Goal: Task Accomplishment & Management: Use online tool/utility

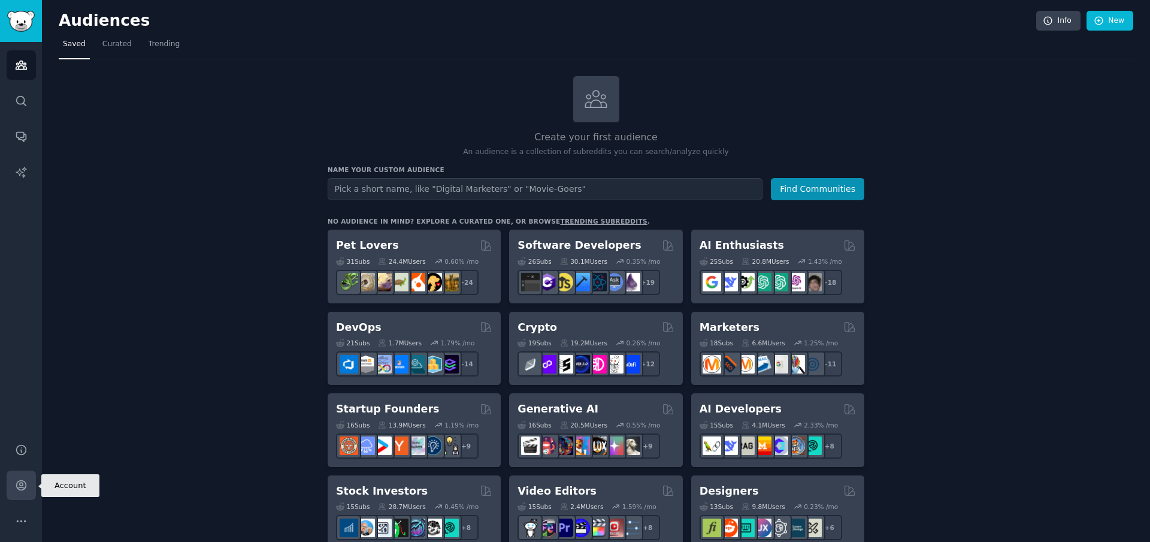
click at [27, 480] on link "Account" at bounding box center [21, 484] width 29 height 29
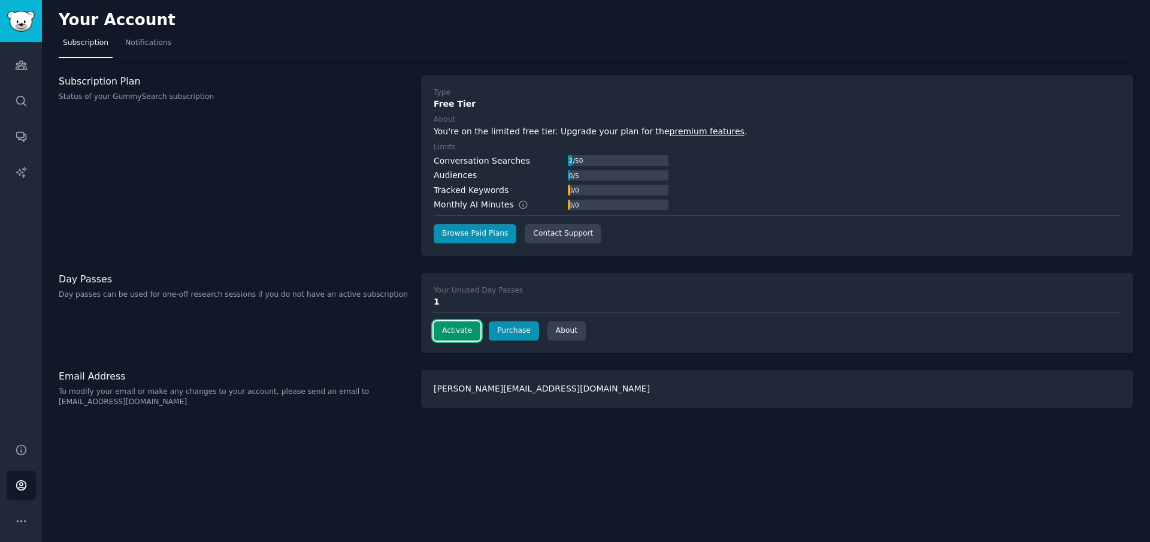
click at [460, 333] on button "Activate" at bounding box center [457, 330] width 47 height 19
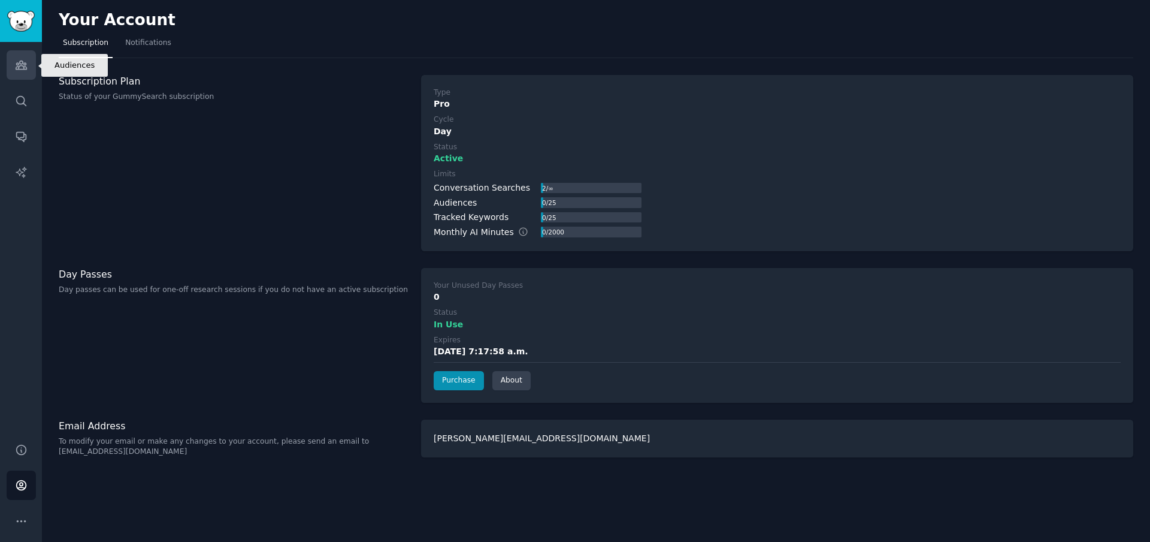
click at [23, 67] on icon "Sidebar" at bounding box center [21, 65] width 11 height 8
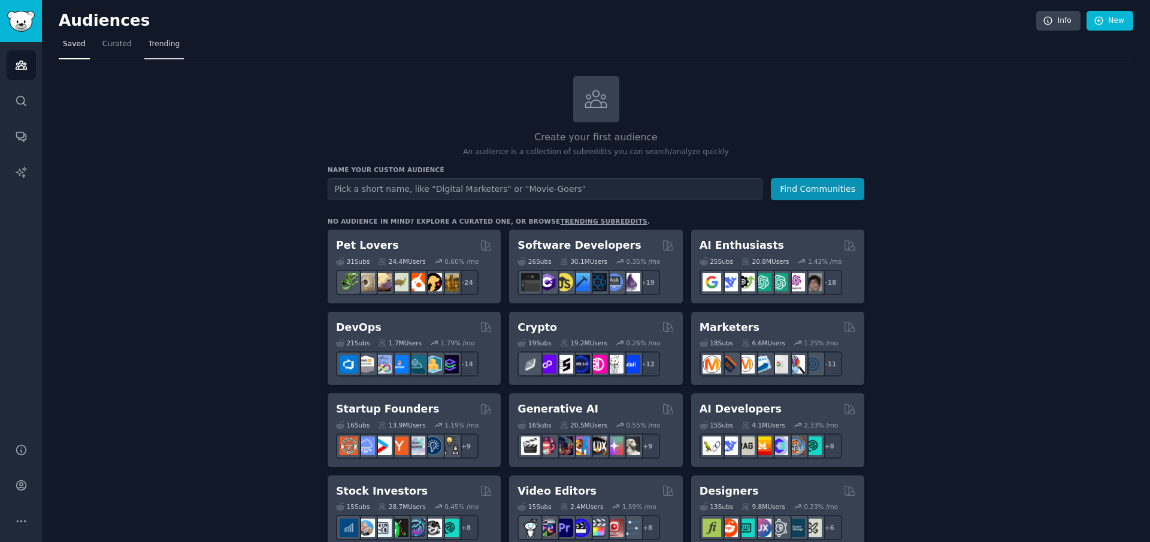
click at [162, 43] on span "Trending" at bounding box center [164, 44] width 31 height 11
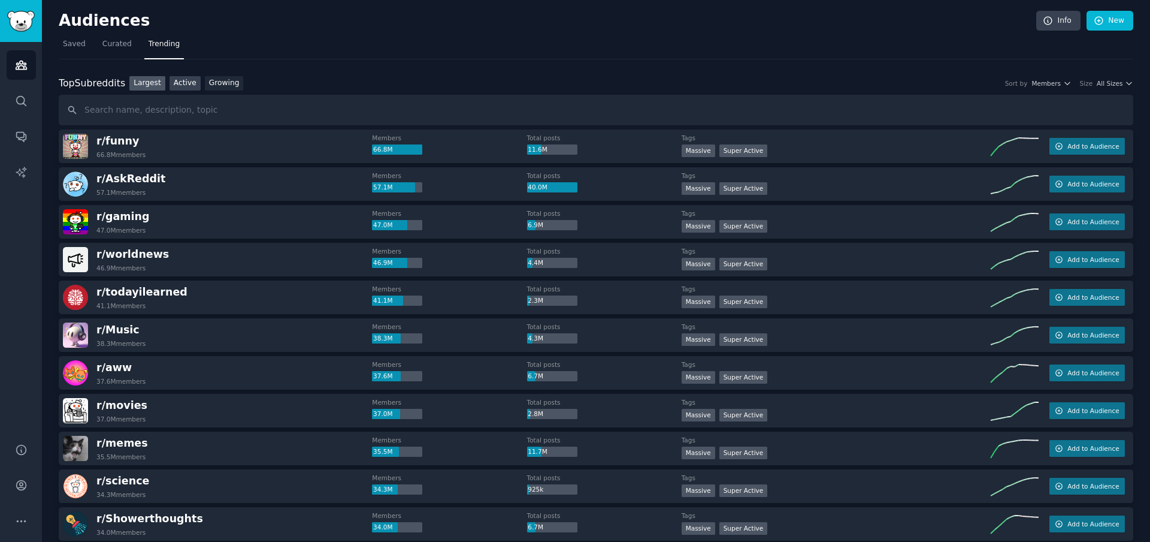
click at [184, 82] on link "Active" at bounding box center [185, 83] width 31 height 15
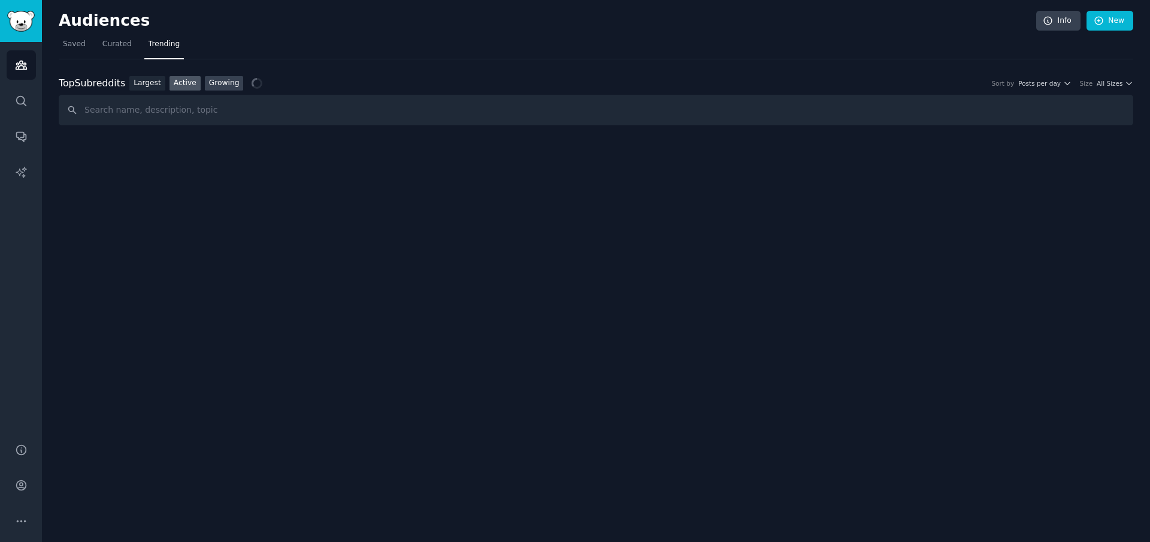
click at [220, 80] on link "Growing" at bounding box center [224, 83] width 39 height 15
click at [150, 78] on link "Largest" at bounding box center [147, 83] width 36 height 15
click at [186, 83] on link "Active" at bounding box center [185, 83] width 31 height 15
click at [227, 83] on link "Growing" at bounding box center [224, 83] width 39 height 15
click at [220, 111] on input "text" at bounding box center [596, 110] width 1075 height 31
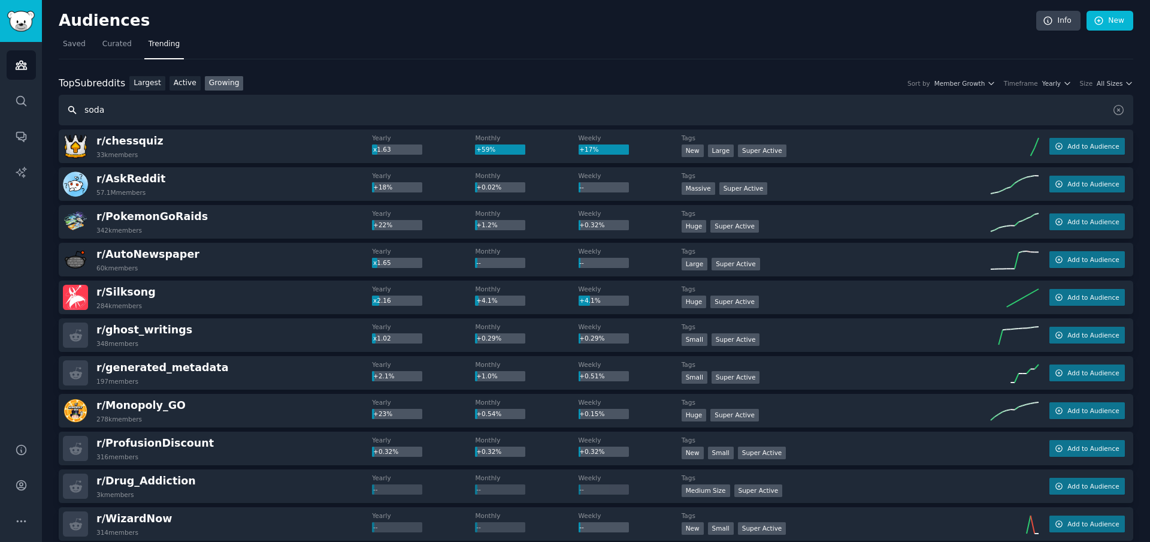
type input "soda"
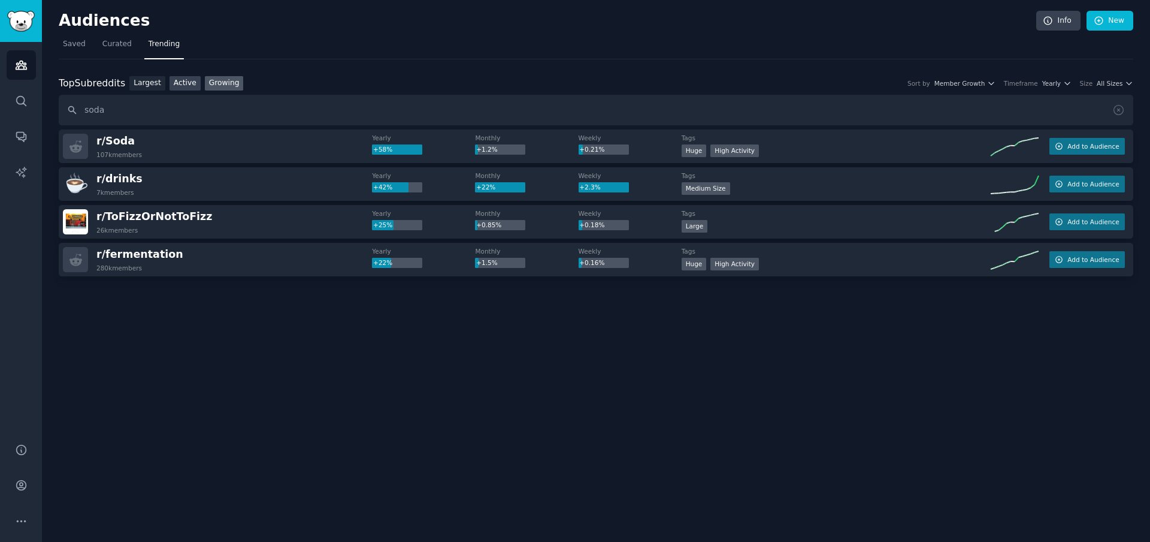
click at [174, 83] on link "Active" at bounding box center [185, 83] width 31 height 15
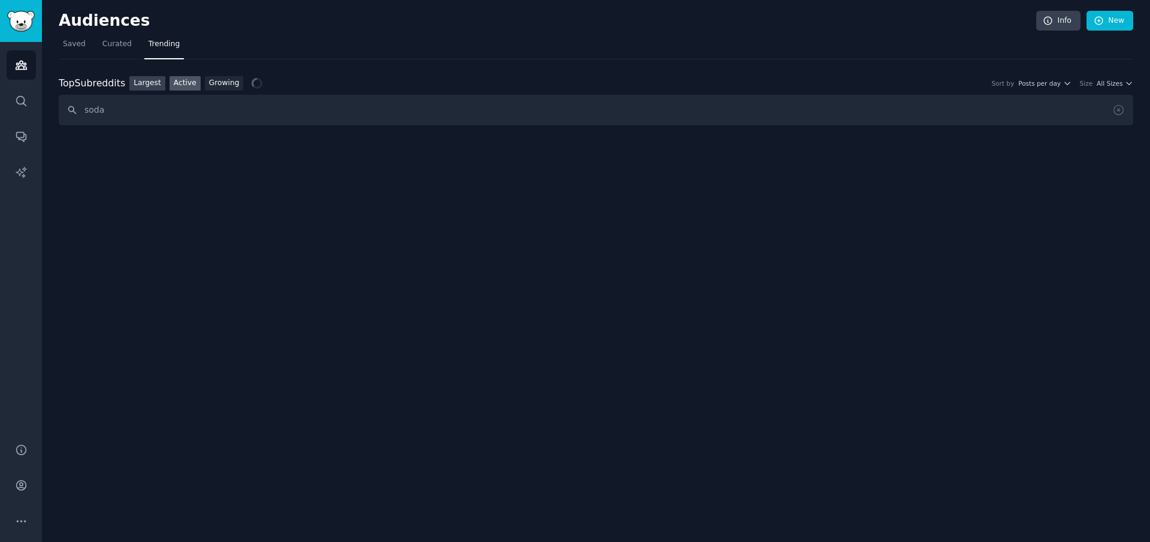
click at [146, 83] on link "Largest" at bounding box center [147, 83] width 36 height 15
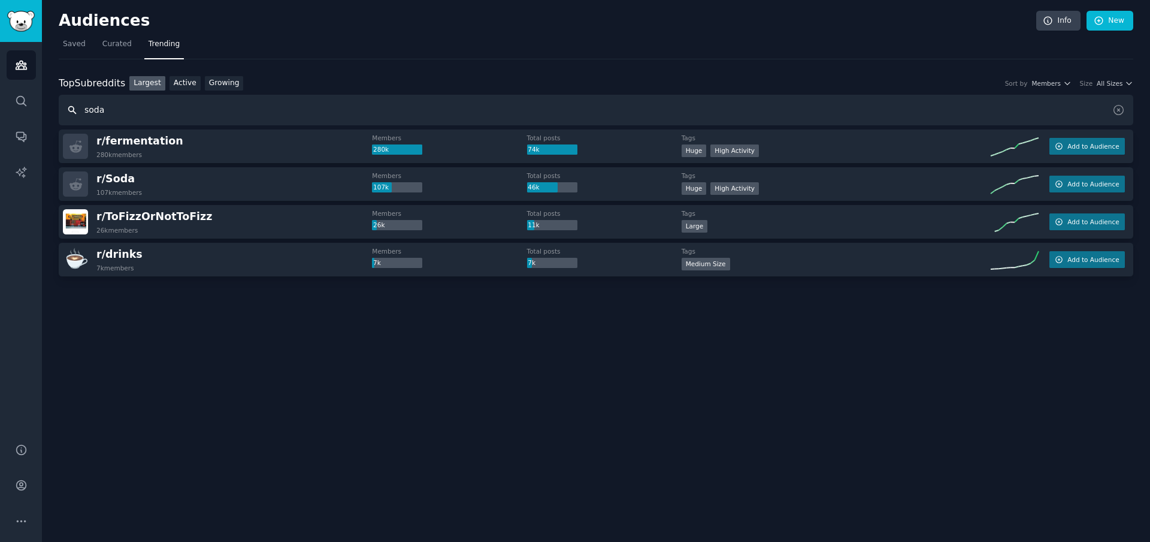
click at [135, 110] on input "soda" at bounding box center [596, 110] width 1075 height 31
click at [112, 39] on span "Curated" at bounding box center [116, 44] width 29 height 11
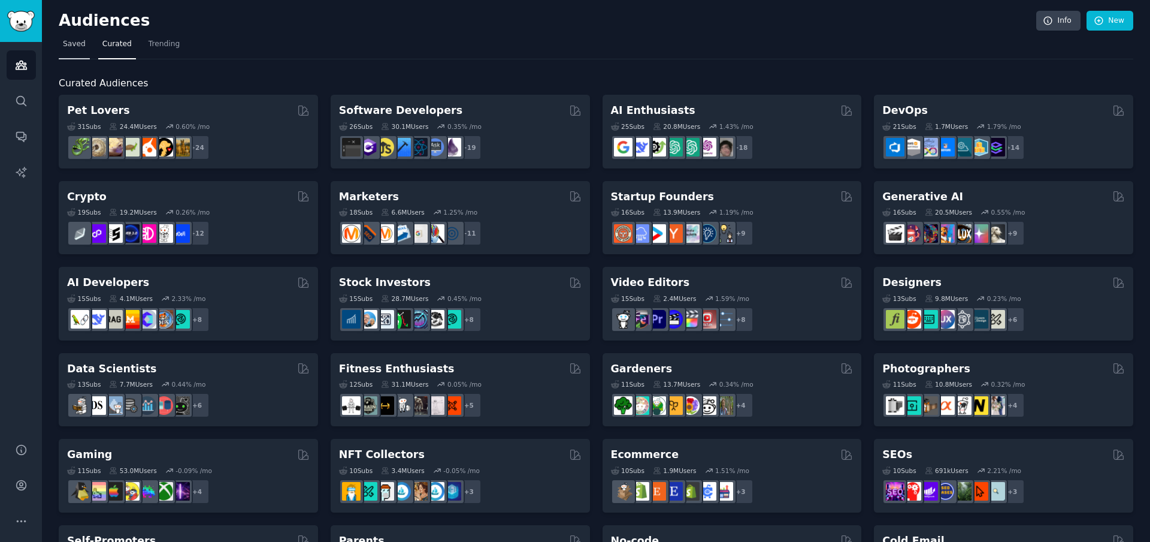
click at [81, 47] on span "Saved" at bounding box center [74, 44] width 23 height 11
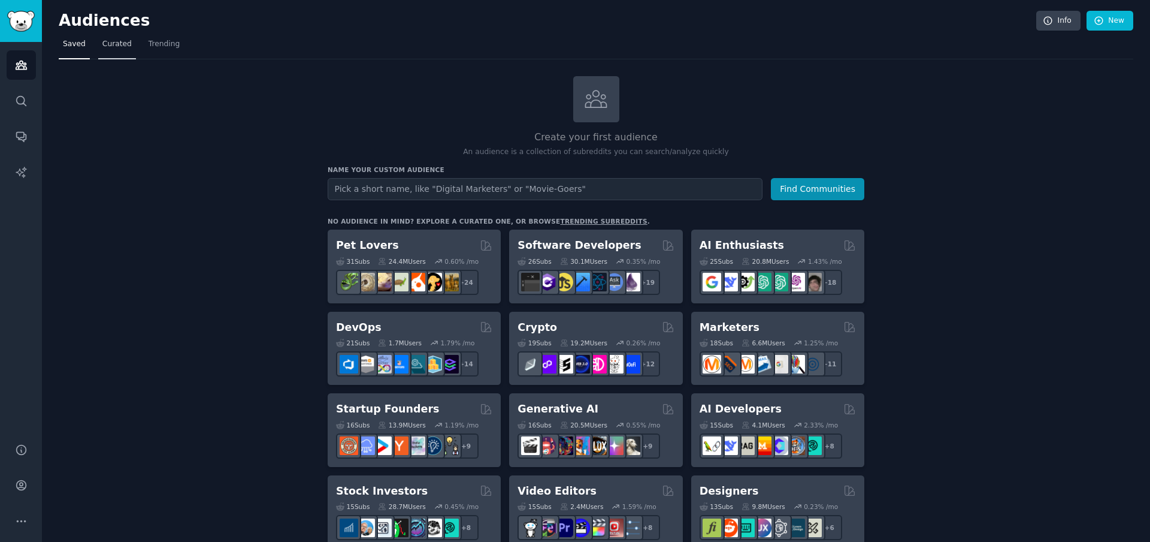
click at [120, 47] on span "Curated" at bounding box center [116, 44] width 29 height 11
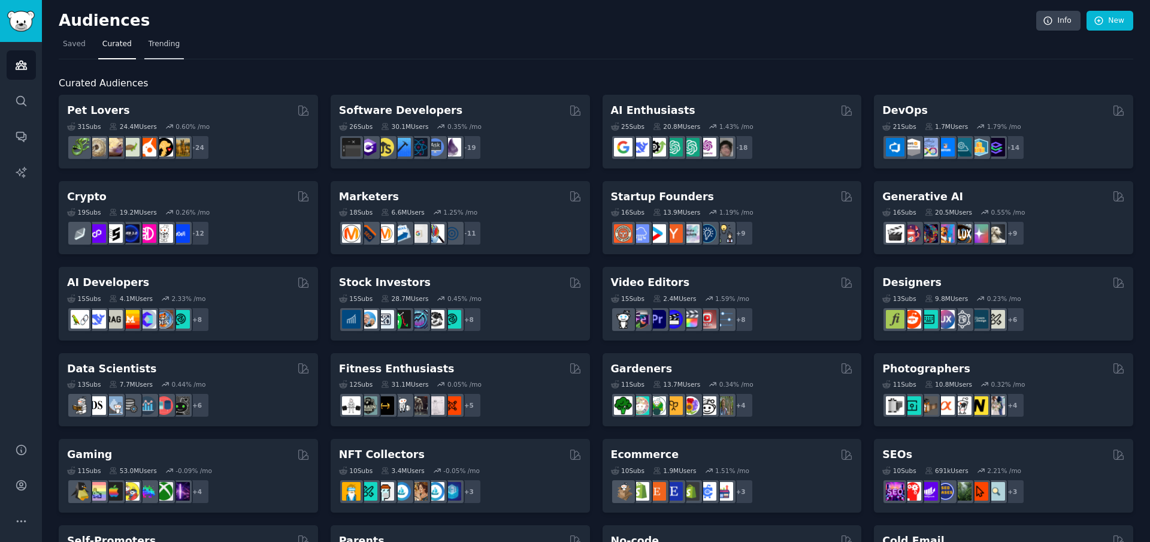
click at [161, 46] on span "Trending" at bounding box center [164, 44] width 31 height 11
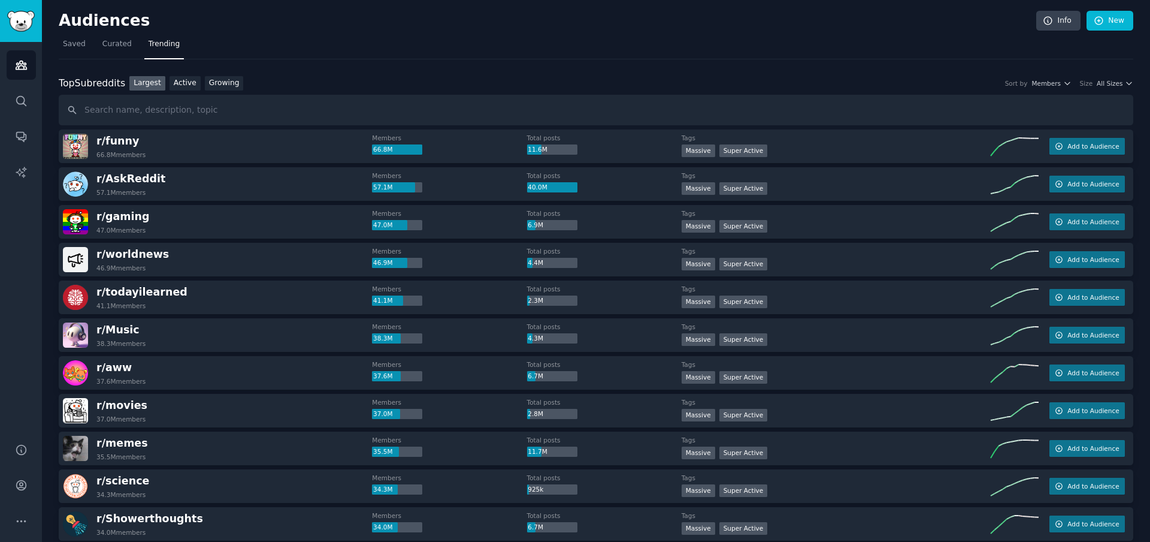
click at [159, 107] on input "text" at bounding box center [596, 110] width 1075 height 31
type input "soda"
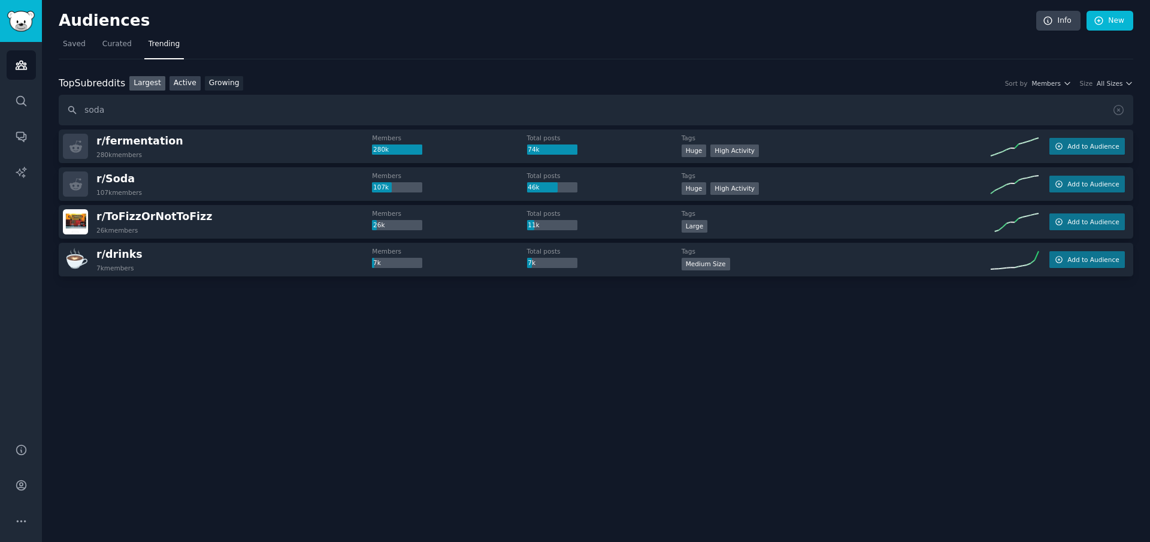
click at [183, 83] on link "Active" at bounding box center [185, 83] width 31 height 15
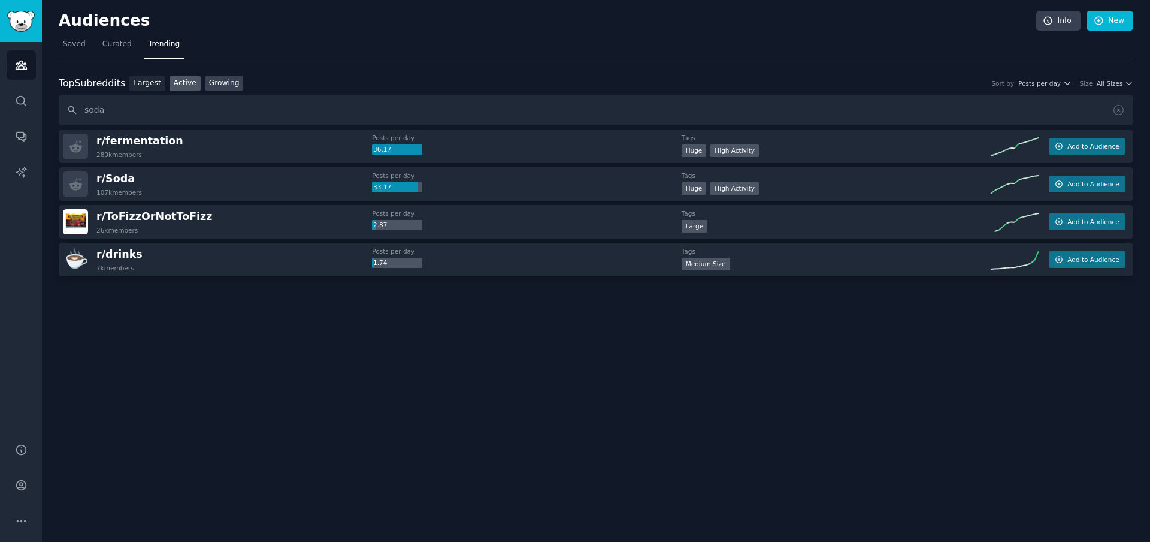
click at [220, 81] on link "Growing" at bounding box center [224, 83] width 39 height 15
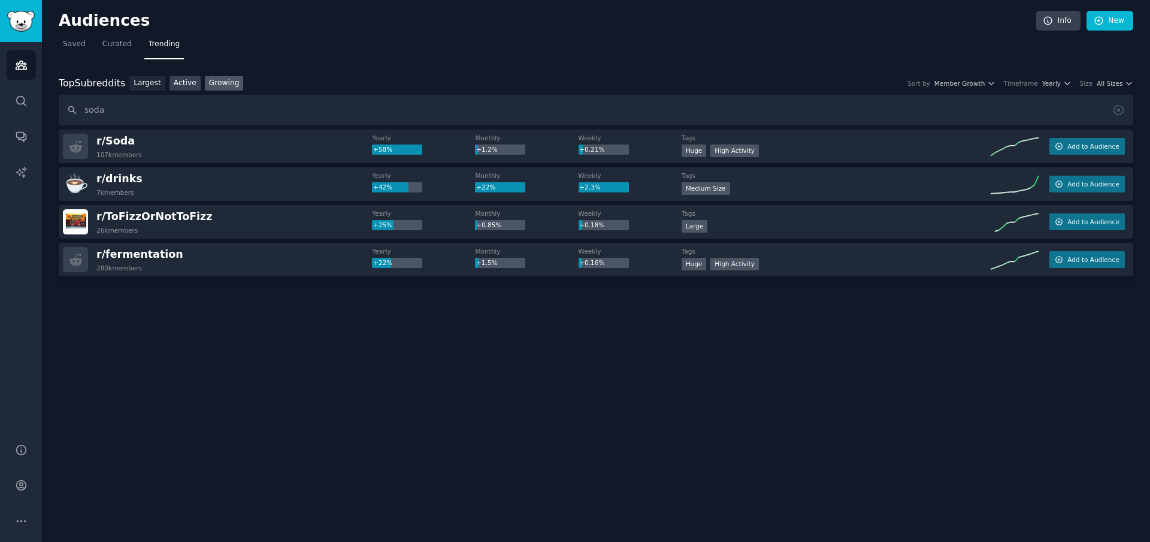
click at [187, 81] on link "Active" at bounding box center [185, 83] width 31 height 15
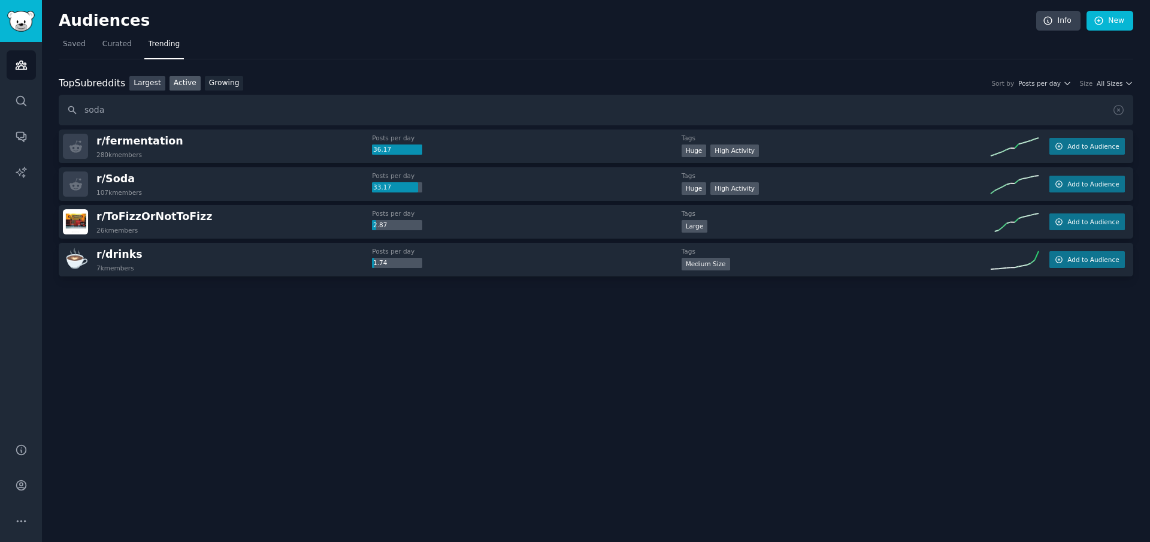
click at [147, 83] on link "Largest" at bounding box center [147, 83] width 36 height 15
click at [177, 83] on link "Active" at bounding box center [185, 83] width 31 height 15
click at [219, 83] on link "Growing" at bounding box center [224, 83] width 39 height 15
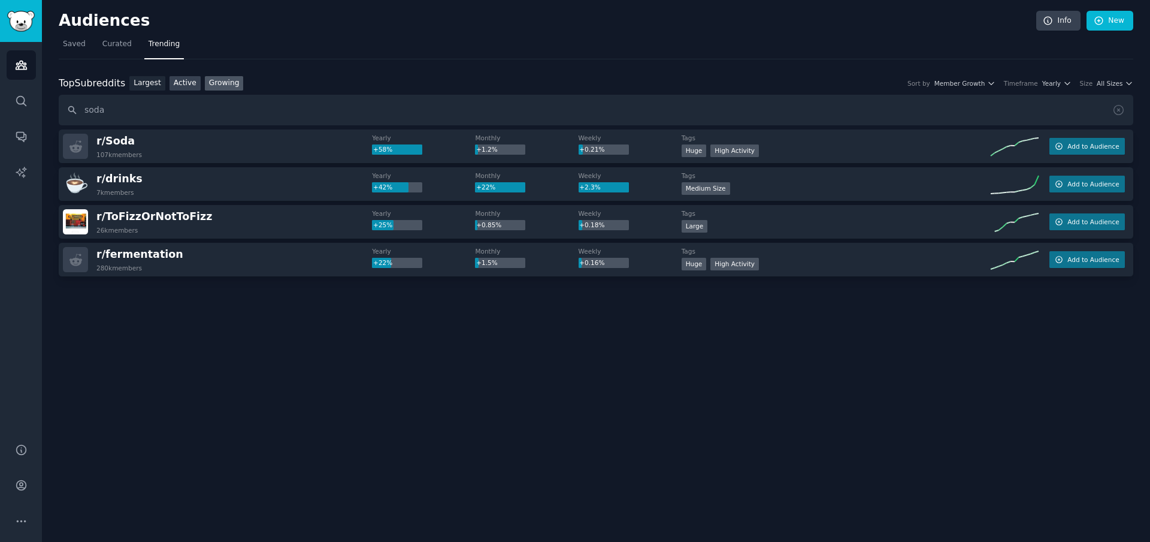
click at [189, 76] on link "Active" at bounding box center [185, 83] width 31 height 15
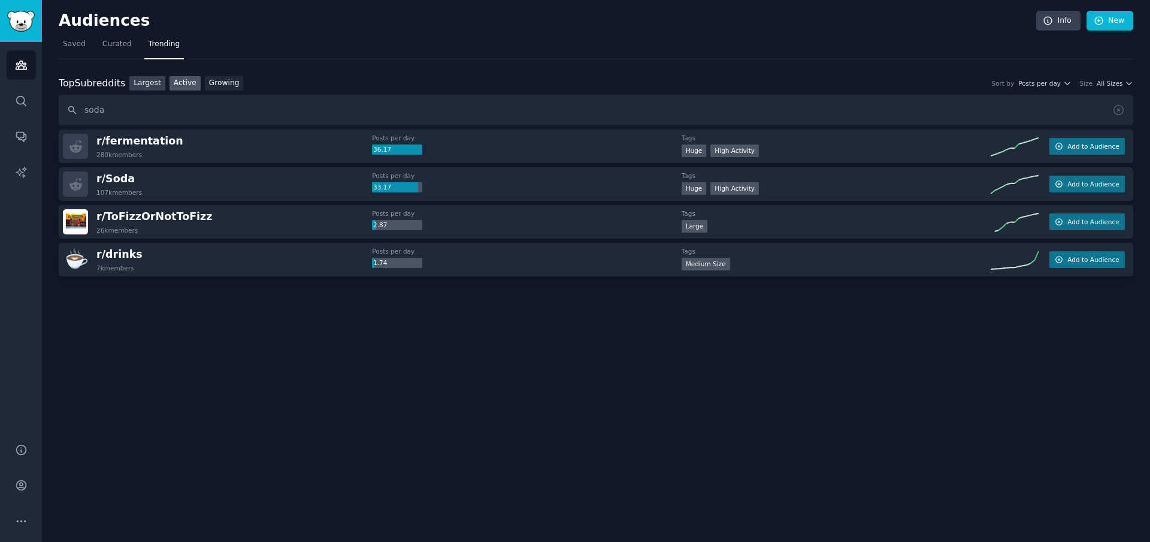
click at [159, 81] on link "Largest" at bounding box center [147, 83] width 36 height 15
click at [180, 80] on link "Active" at bounding box center [185, 83] width 31 height 15
click at [225, 80] on link "Growing" at bounding box center [224, 83] width 39 height 15
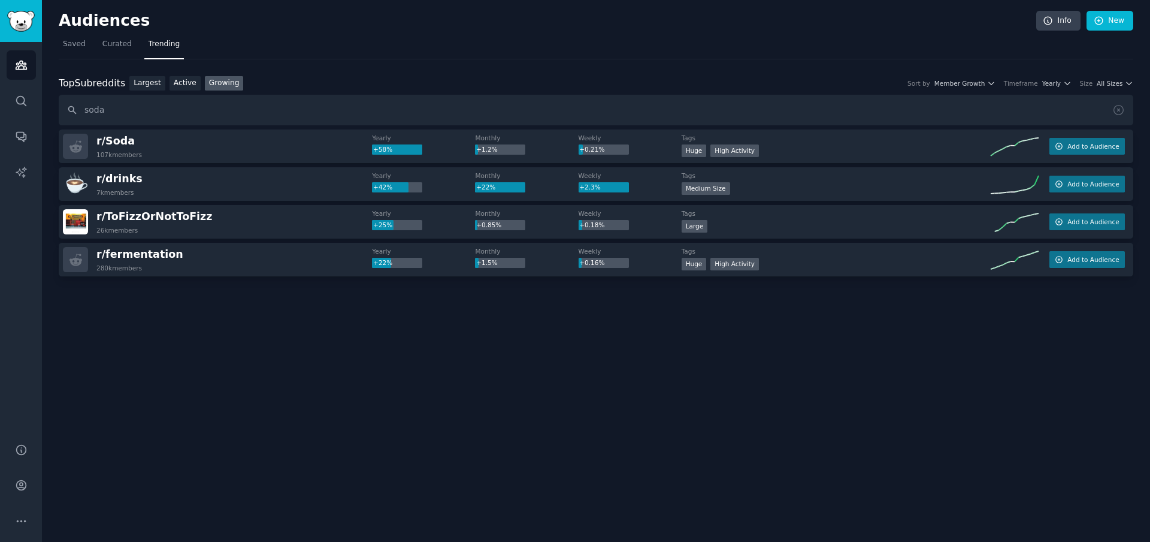
click at [378, 136] on dt "Yearly" at bounding box center [423, 138] width 103 height 8
click at [482, 138] on dt "Monthly" at bounding box center [526, 138] width 103 height 8
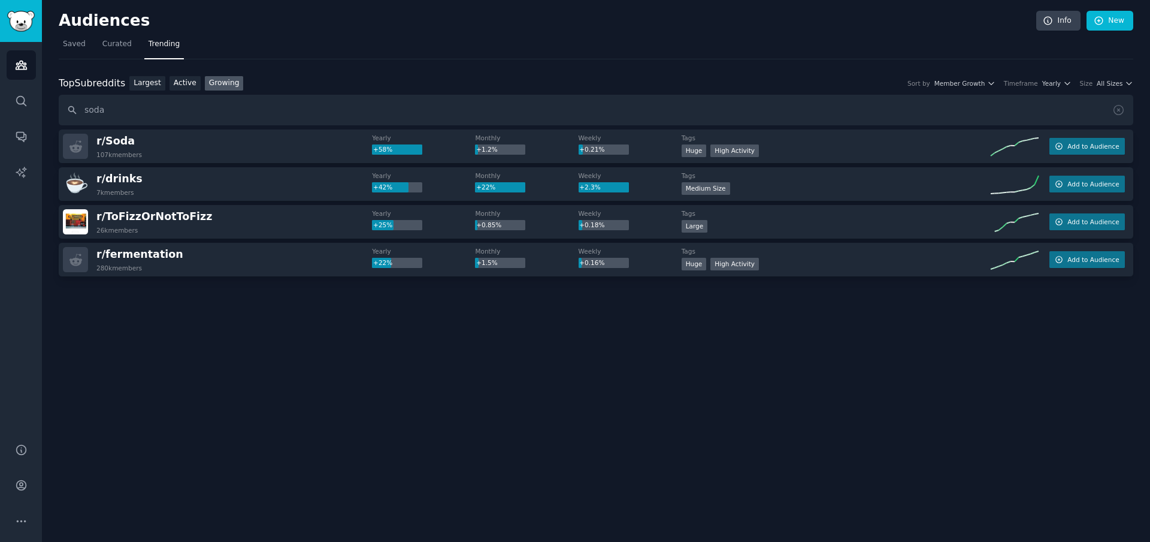
click at [587, 140] on dt "Weekly" at bounding box center [630, 138] width 103 height 8
click at [586, 140] on dt "Weekly" at bounding box center [630, 138] width 103 height 8
click at [692, 141] on dt "Tags" at bounding box center [836, 138] width 309 height 8
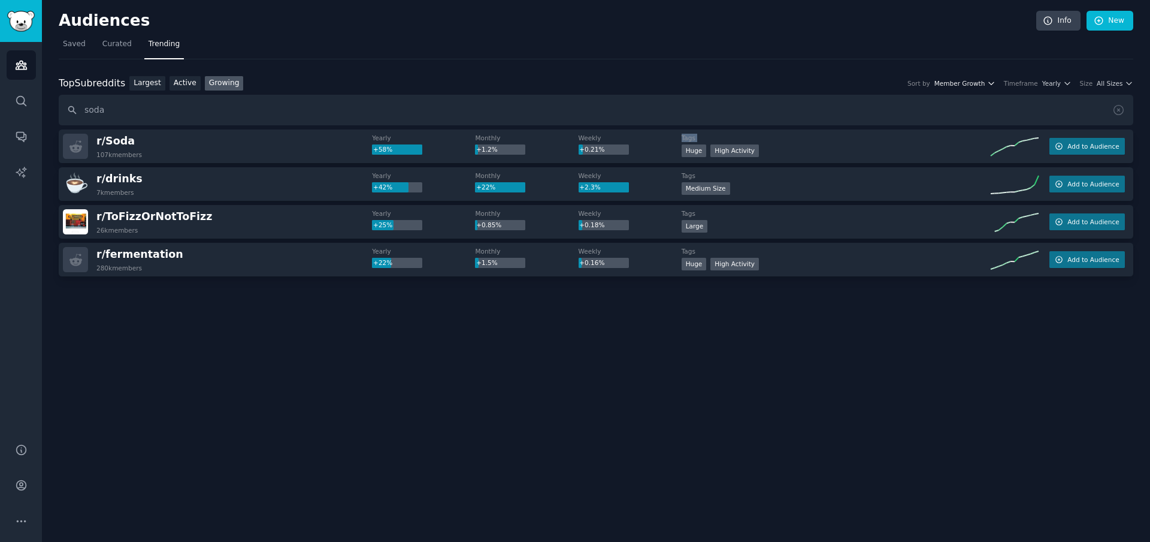
click at [991, 84] on icon "button" at bounding box center [991, 83] width 8 height 8
click at [1052, 81] on span "Yearly" at bounding box center [1051, 83] width 19 height 8
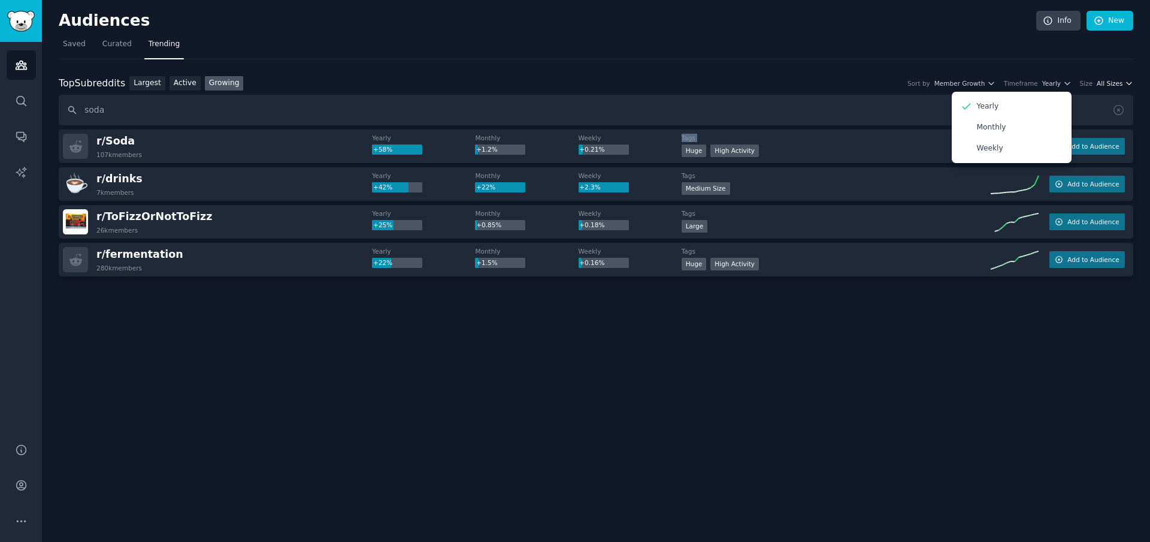
click at [1127, 80] on icon "button" at bounding box center [1129, 83] width 8 height 8
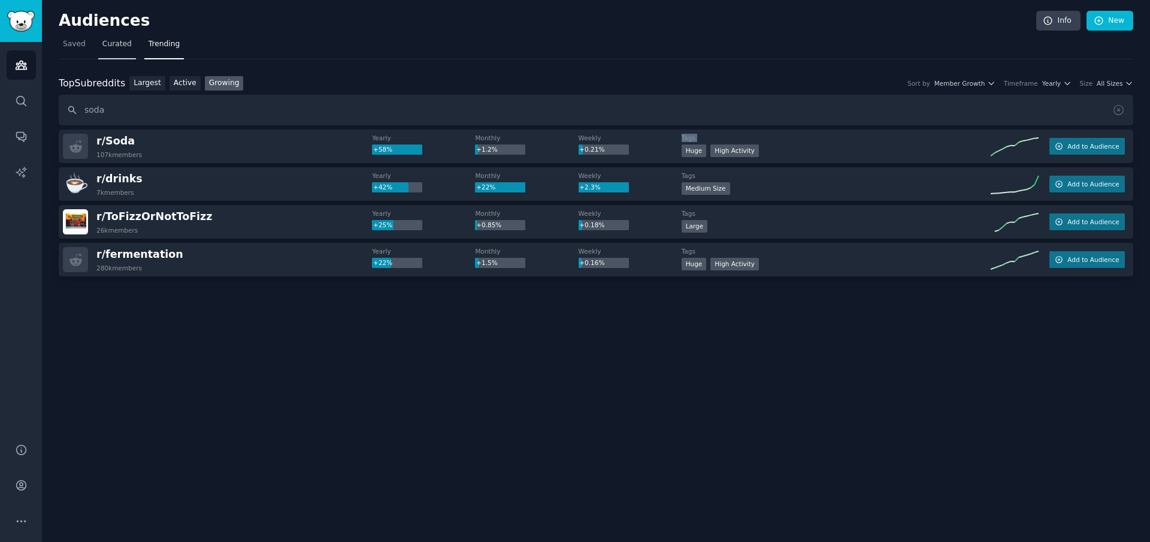
click at [125, 46] on span "Curated" at bounding box center [116, 44] width 29 height 11
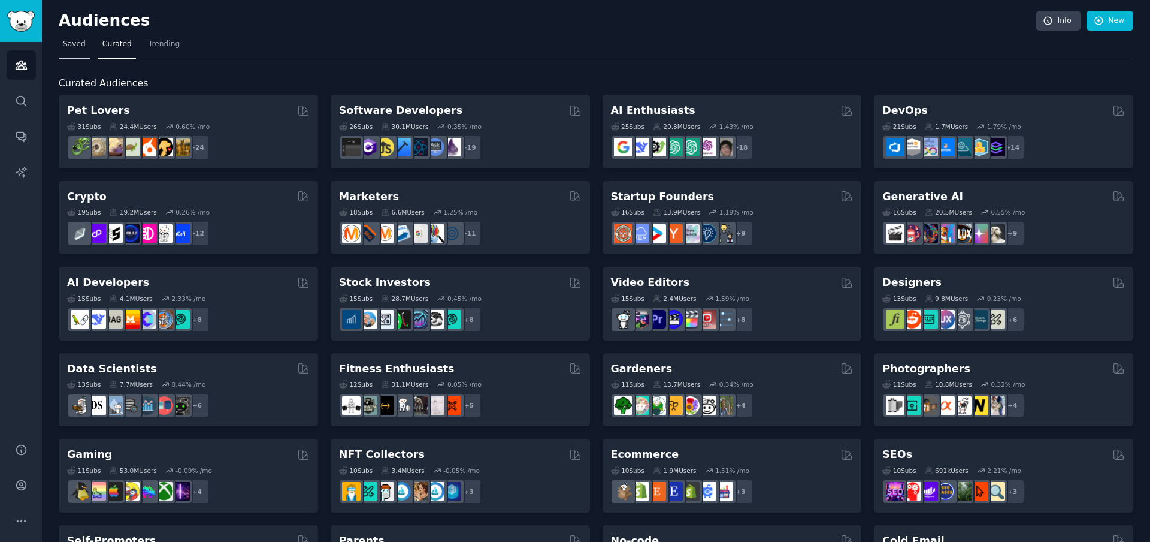
click at [79, 41] on span "Saved" at bounding box center [74, 44] width 23 height 11
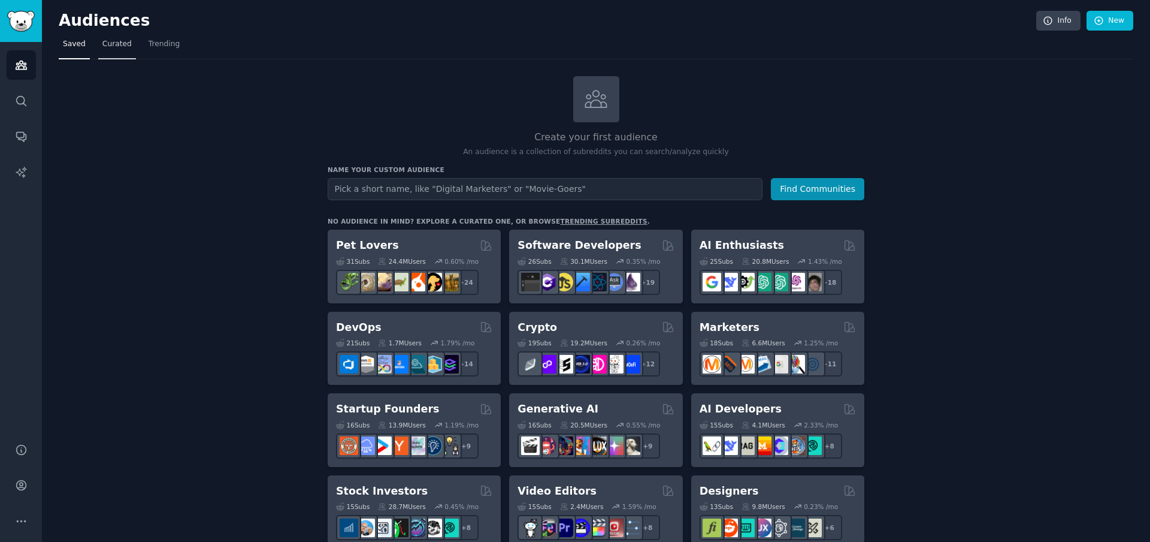
click at [123, 45] on span "Curated" at bounding box center [116, 44] width 29 height 11
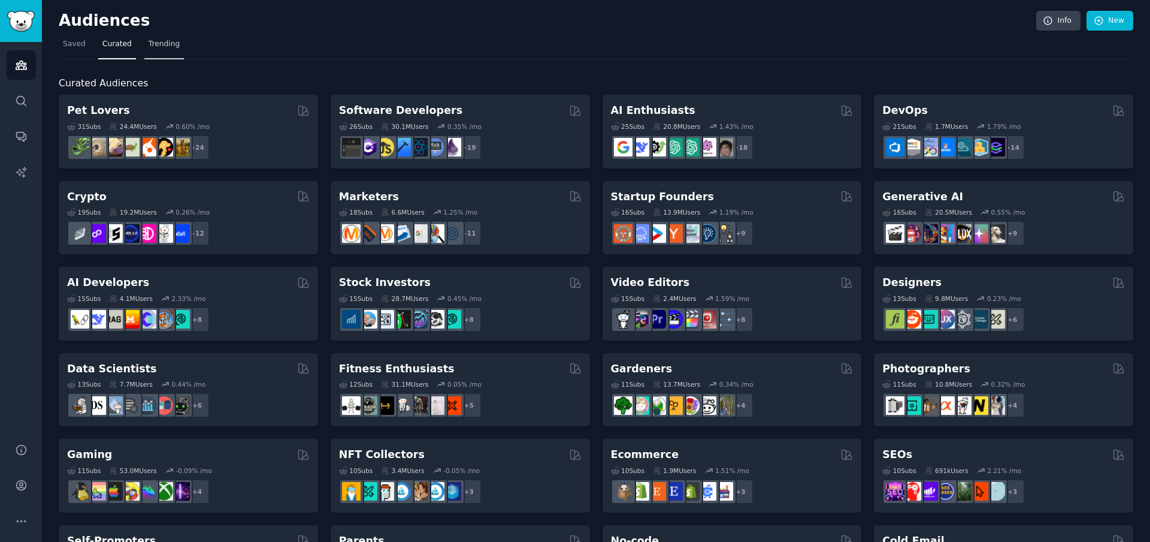
click at [157, 43] on span "Trending" at bounding box center [164, 44] width 31 height 11
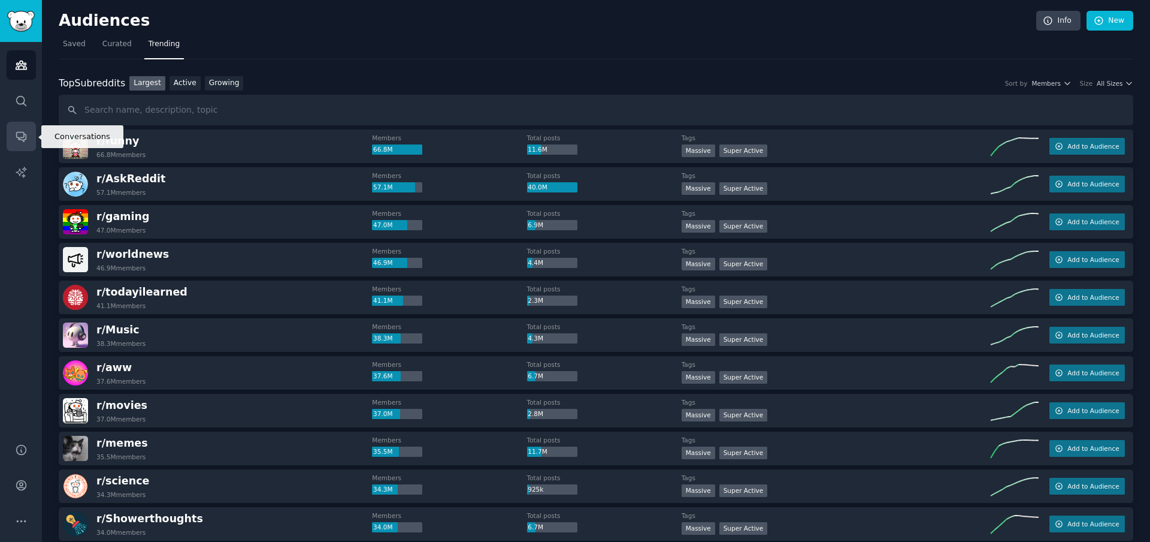
click at [26, 137] on icon "Sidebar" at bounding box center [21, 136] width 13 height 13
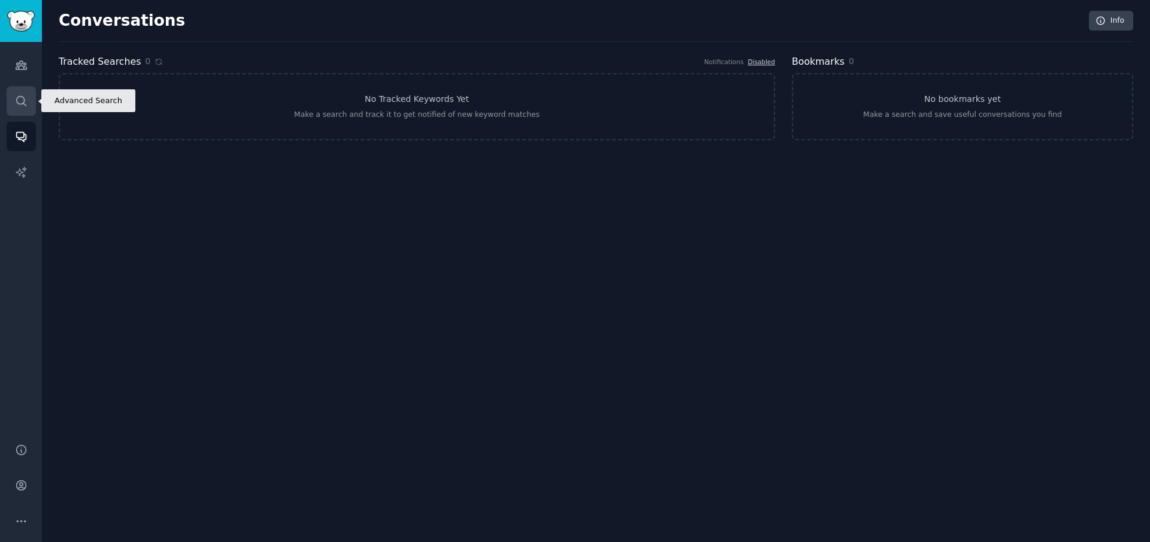
click at [22, 105] on icon "Sidebar" at bounding box center [21, 101] width 13 height 13
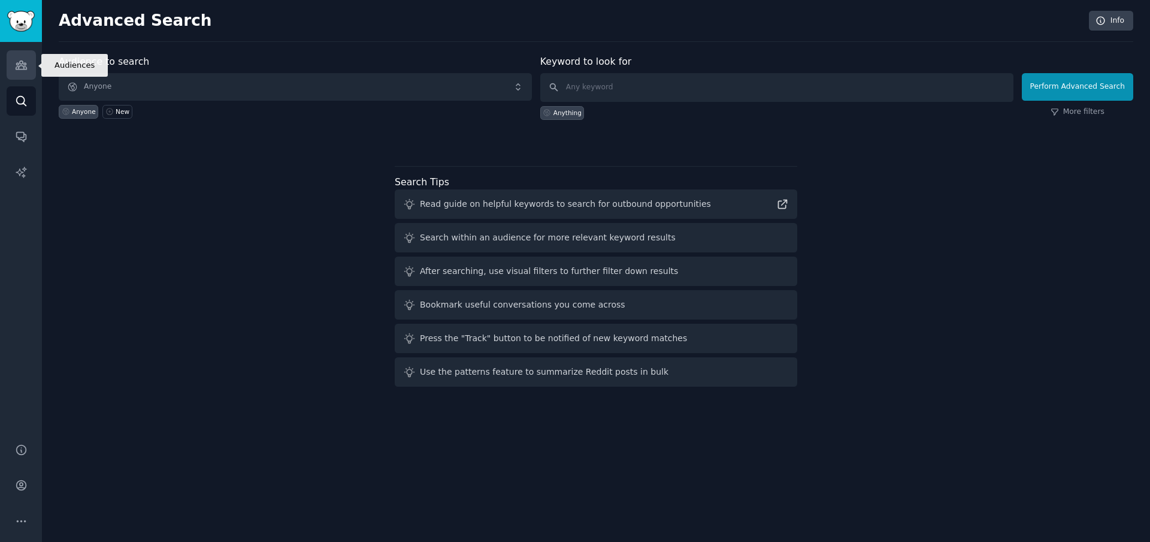
click at [16, 64] on icon "Sidebar" at bounding box center [21, 65] width 13 height 13
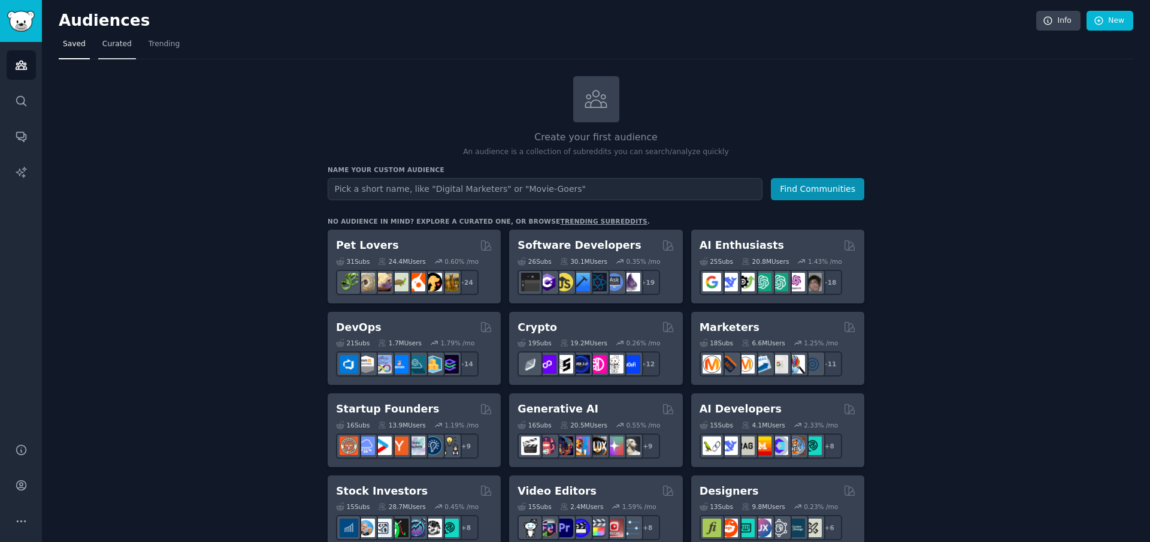
click at [117, 44] on span "Curated" at bounding box center [116, 44] width 29 height 11
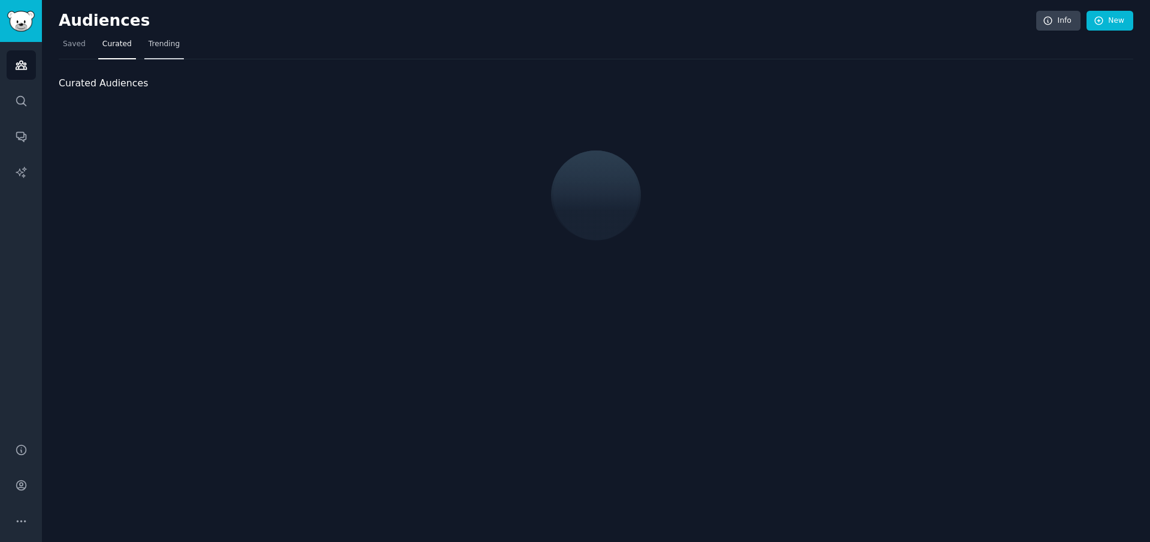
click at [162, 44] on span "Trending" at bounding box center [164, 44] width 31 height 11
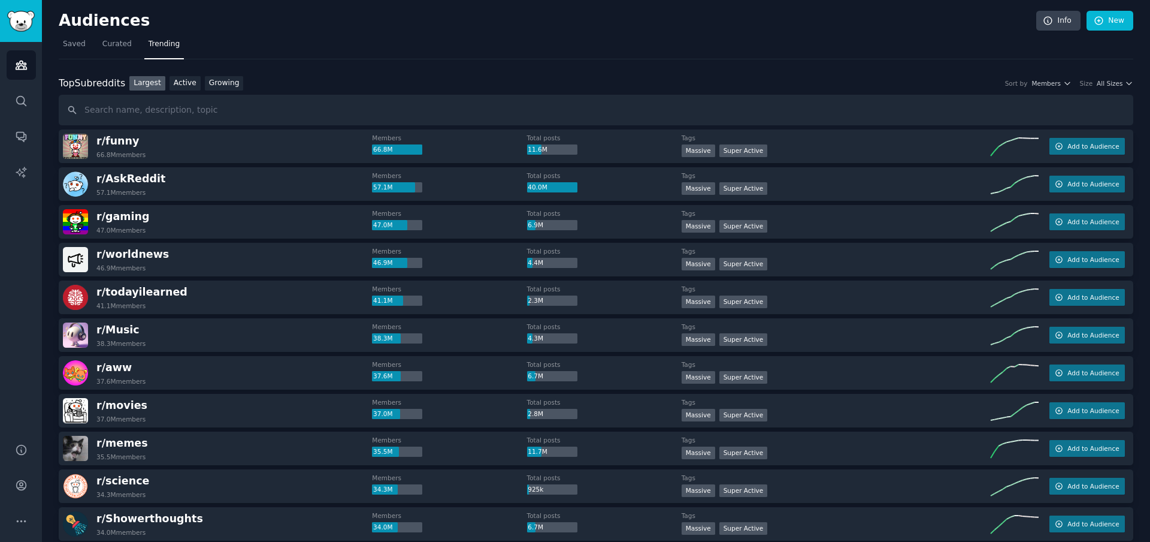
click at [183, 113] on input "text" at bounding box center [596, 110] width 1075 height 31
type input "soda"
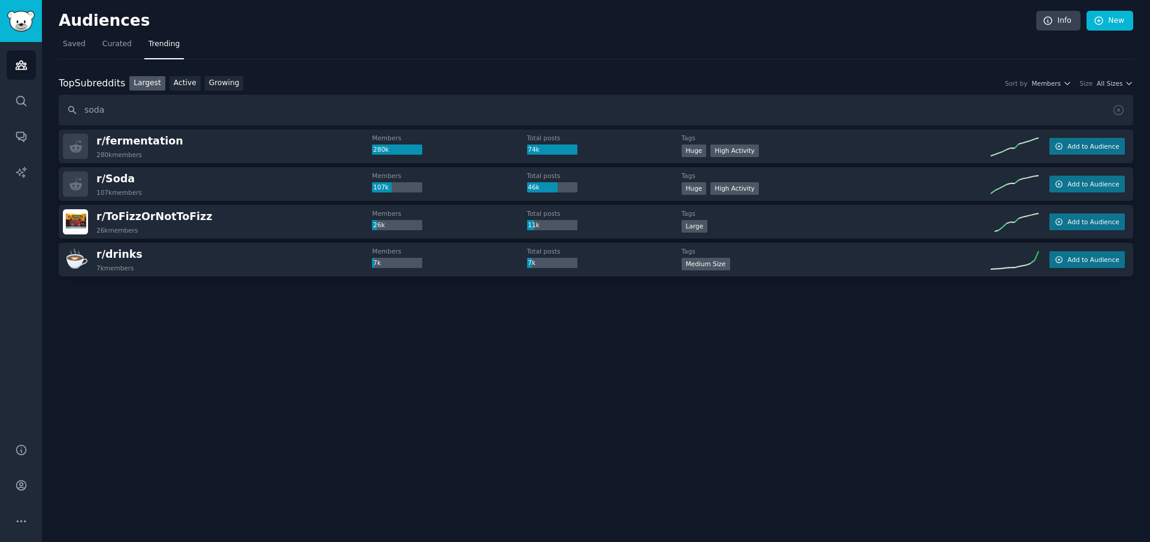
click at [239, 192] on div "r/ Soda 107k members" at bounding box center [217, 183] width 309 height 25
click at [1027, 180] on circle at bounding box center [1027, 178] width 5 height 5
click at [1067, 185] on button "Add to Audience" at bounding box center [1087, 184] width 75 height 17
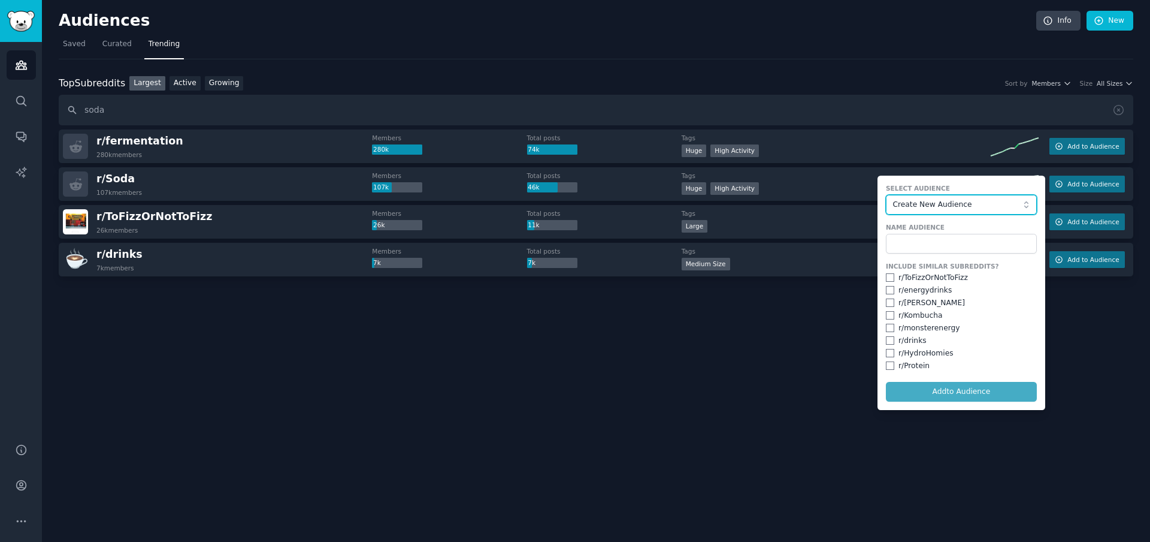
click at [935, 213] on button "Create New Audience" at bounding box center [961, 205] width 151 height 20
click at [947, 182] on form "Select Audience Create New Audience Create New Audience No other Audiences yet.…" at bounding box center [962, 293] width 168 height 234
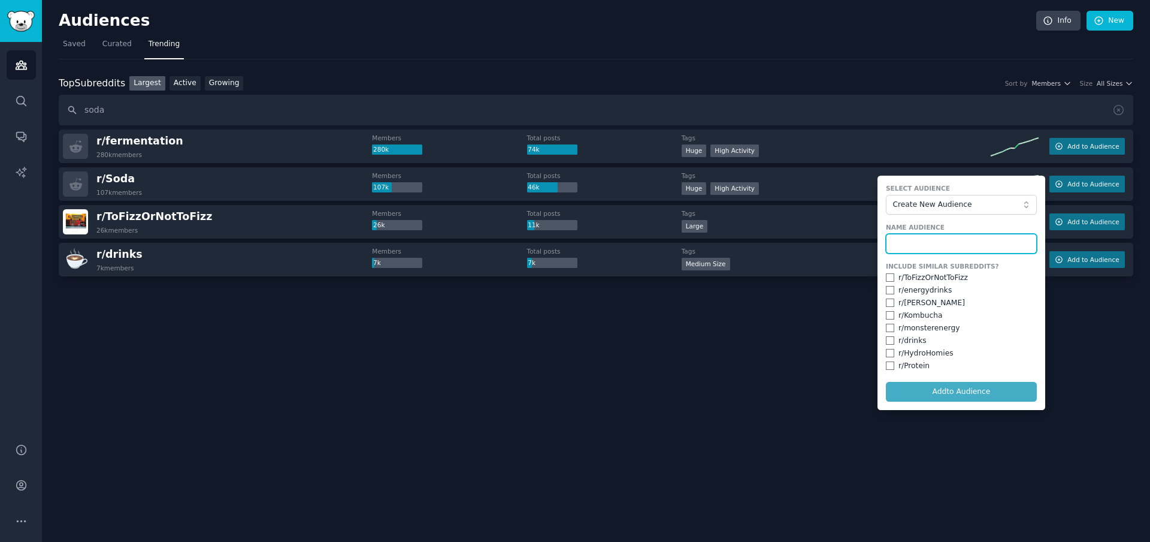
click at [939, 243] on input "text" at bounding box center [961, 244] width 151 height 20
click at [893, 339] on input "checkbox" at bounding box center [890, 340] width 8 height 8
checkbox input "true"
click at [929, 243] on input "text" at bounding box center [961, 244] width 151 height 20
click at [541, 46] on nav "Saved Curated Trending" at bounding box center [596, 47] width 1075 height 25
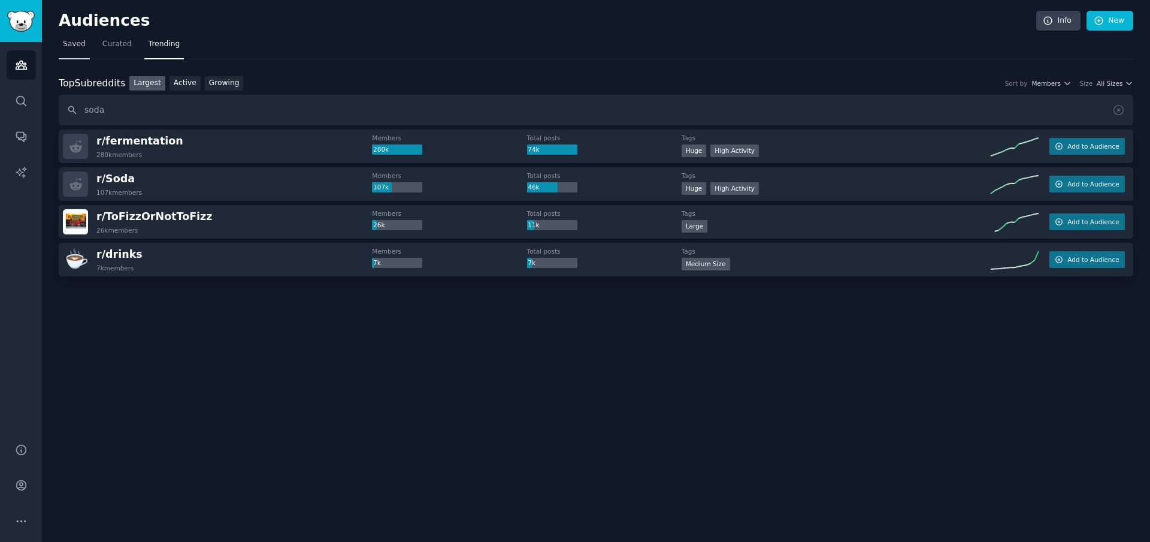
click at [86, 42] on link "Saved" at bounding box center [74, 47] width 31 height 25
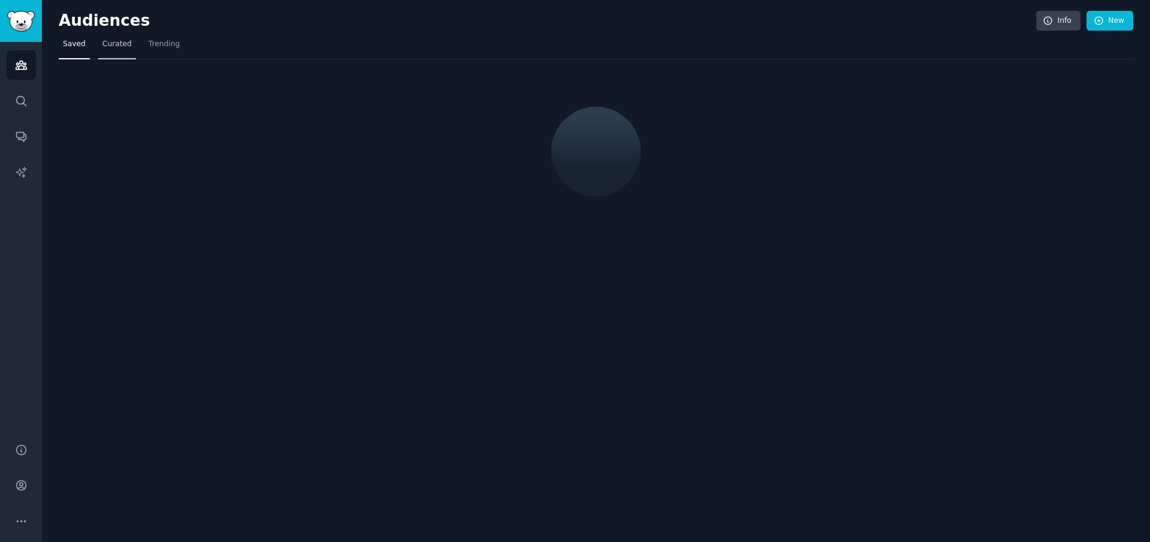
click at [106, 41] on span "Curated" at bounding box center [116, 44] width 29 height 11
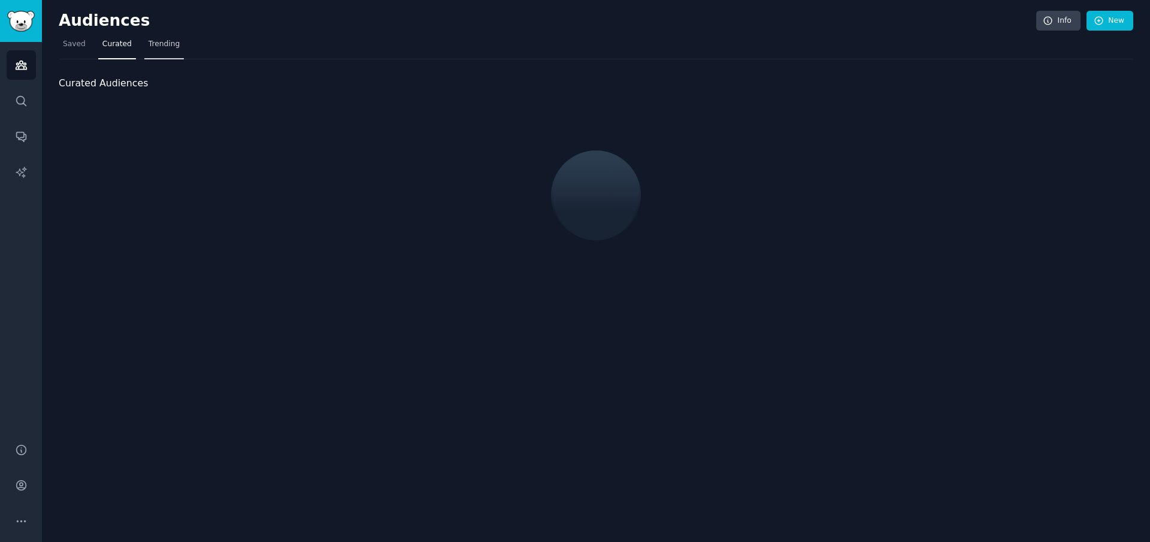
click at [149, 43] on span "Trending" at bounding box center [164, 44] width 31 height 11
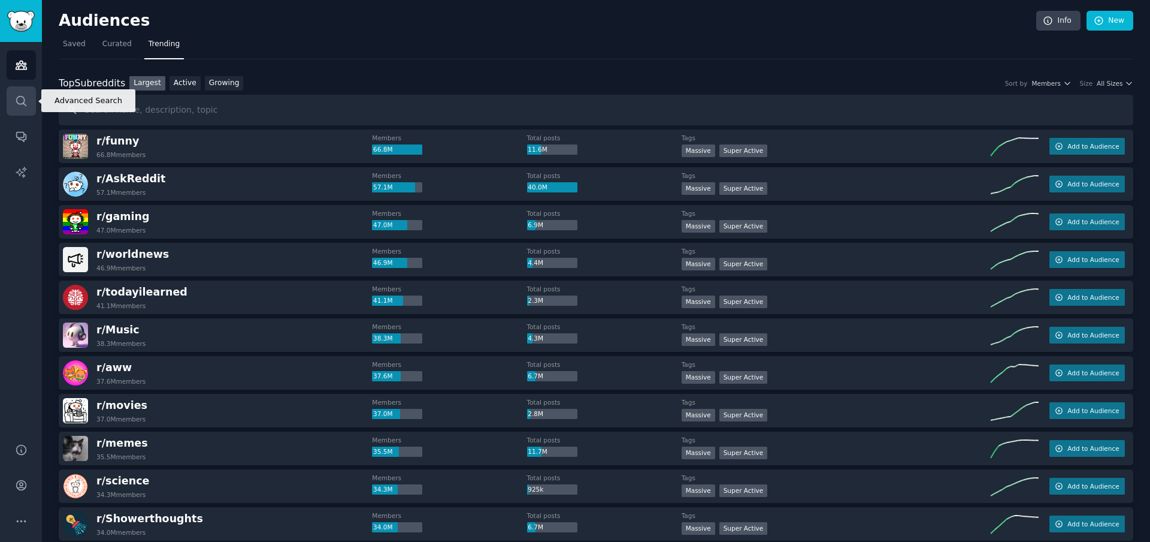
click at [26, 104] on icon "Sidebar" at bounding box center [21, 101] width 13 height 13
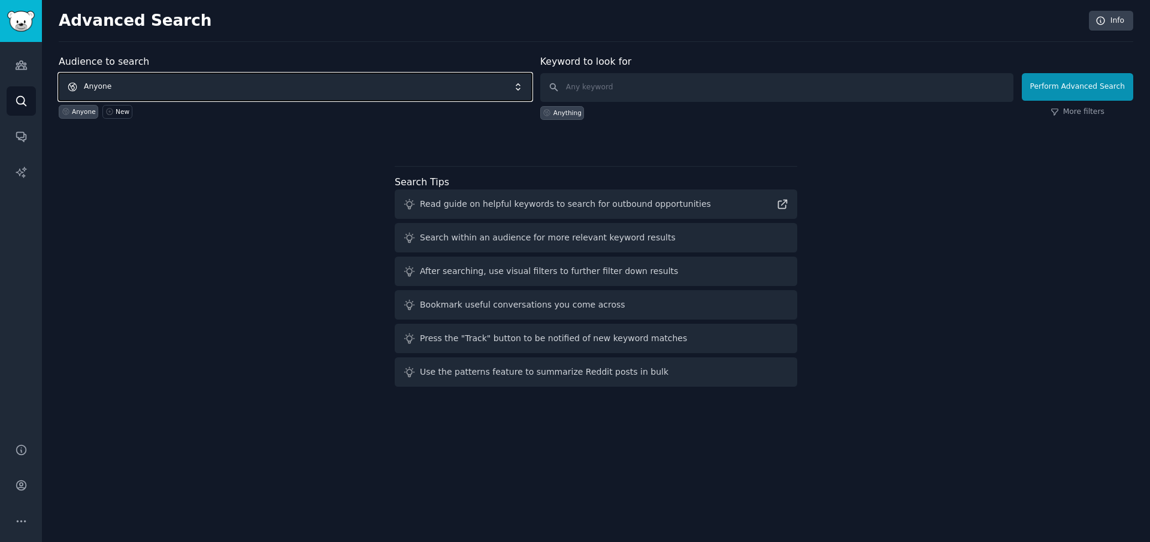
click at [406, 80] on span "Anyone" at bounding box center [295, 87] width 473 height 28
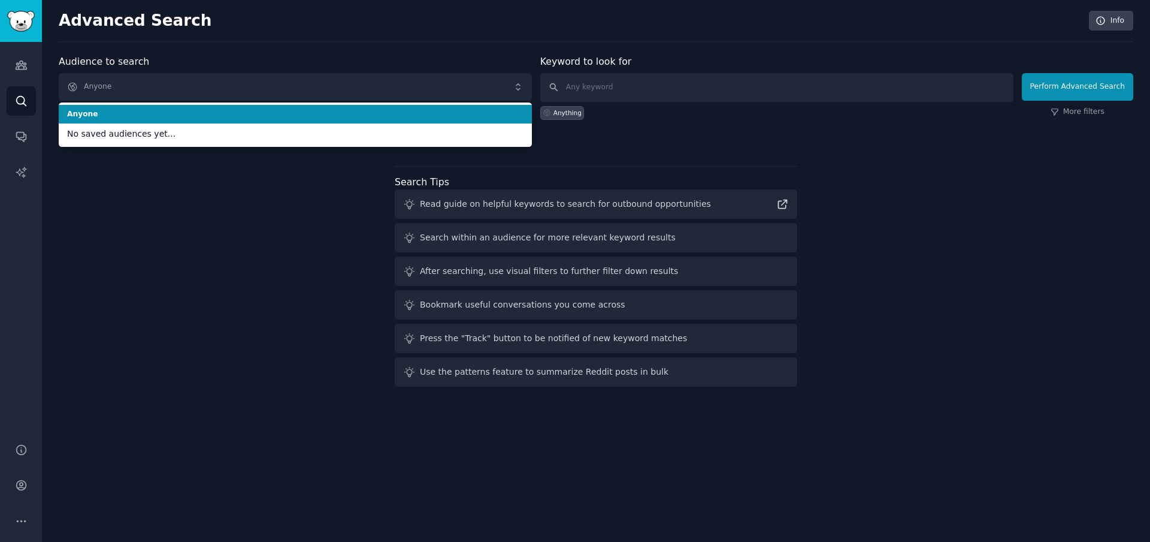
click at [400, 53] on div "Advanced Search Info Audience to search Anyone Anyone No saved audiences yet...…" at bounding box center [596, 271] width 1108 height 542
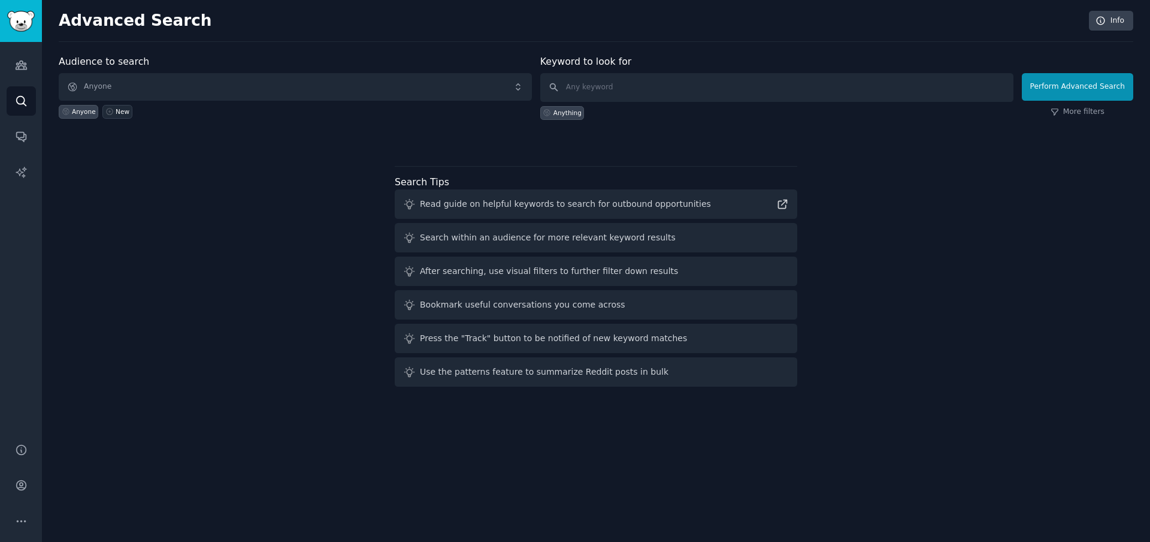
click at [120, 114] on div "New" at bounding box center [123, 111] width 14 height 8
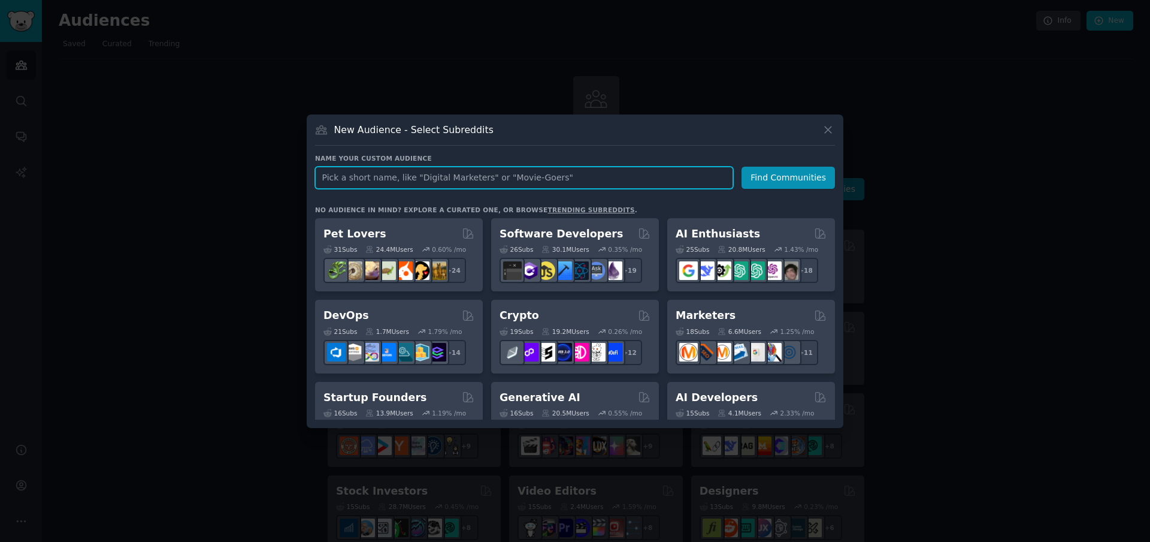
click at [548, 180] on input "text" at bounding box center [524, 178] width 418 height 22
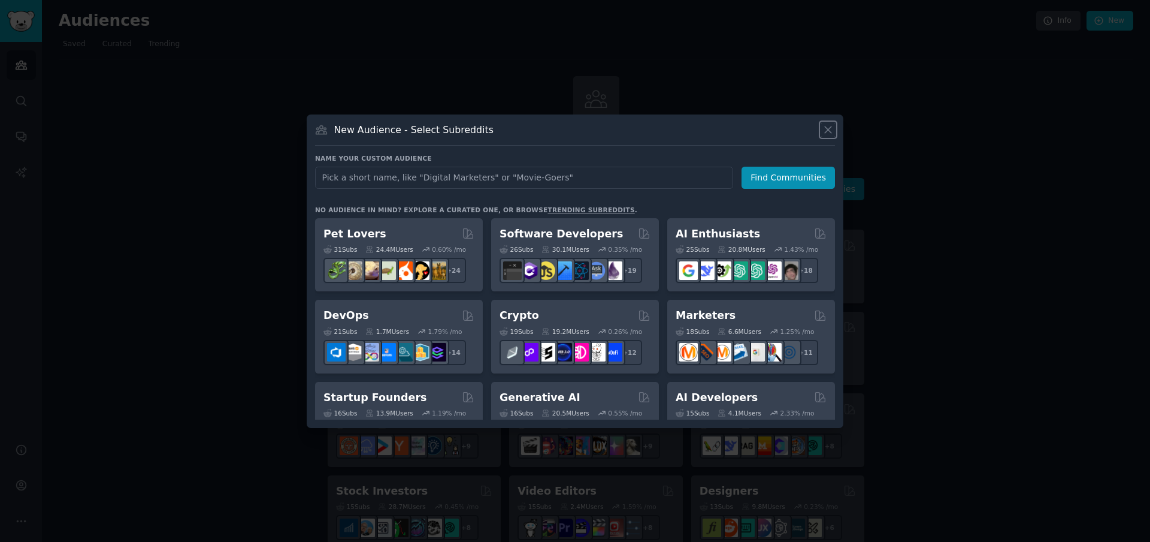
click at [829, 130] on icon at bounding box center [828, 129] width 7 height 7
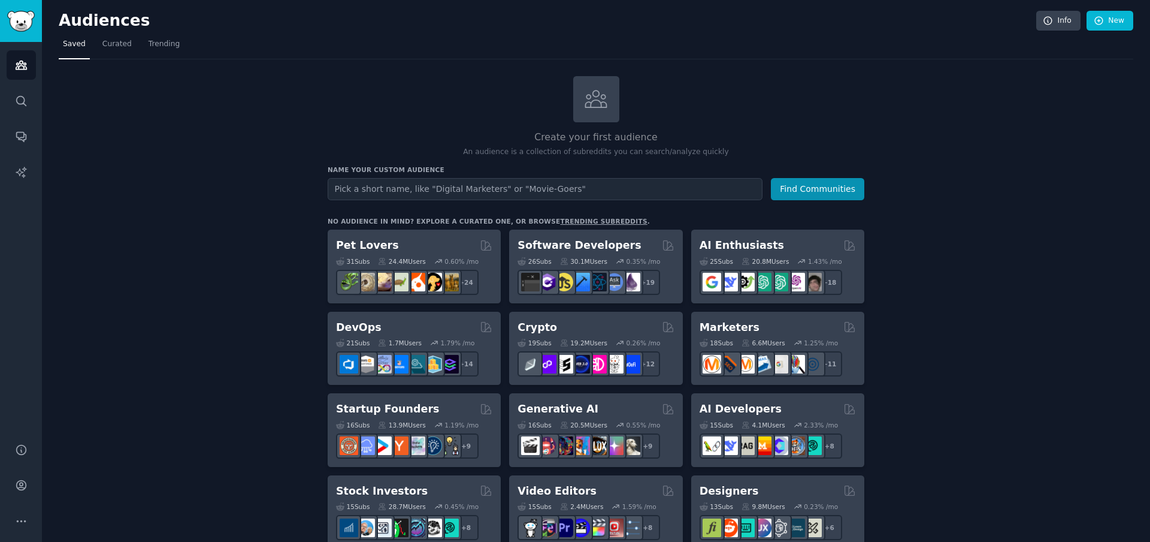
click at [27, 67] on link "Audiences" at bounding box center [21, 64] width 29 height 29
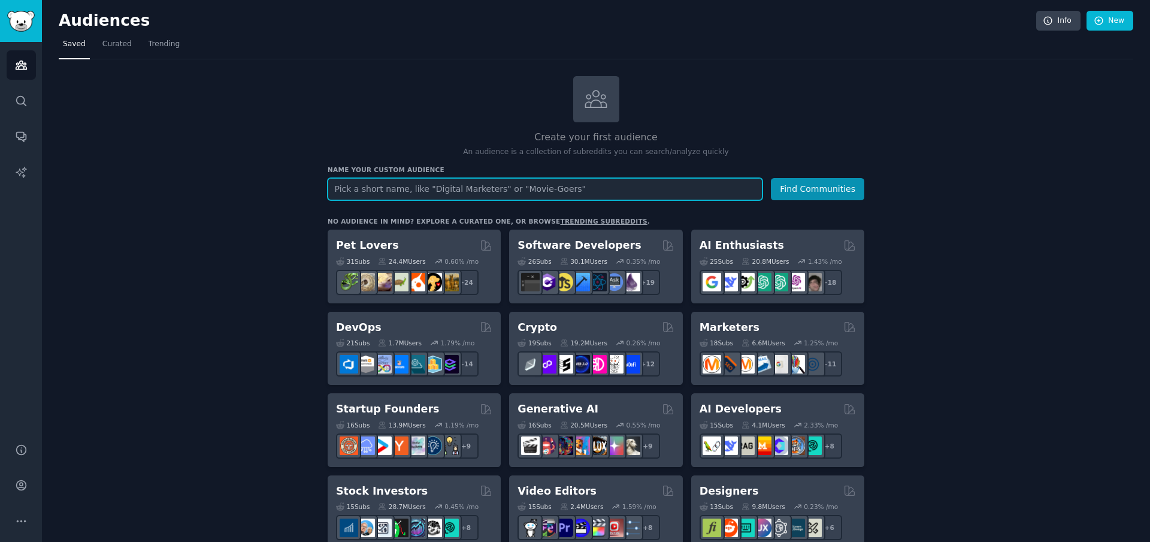
click at [433, 188] on input "text" at bounding box center [545, 189] width 435 height 22
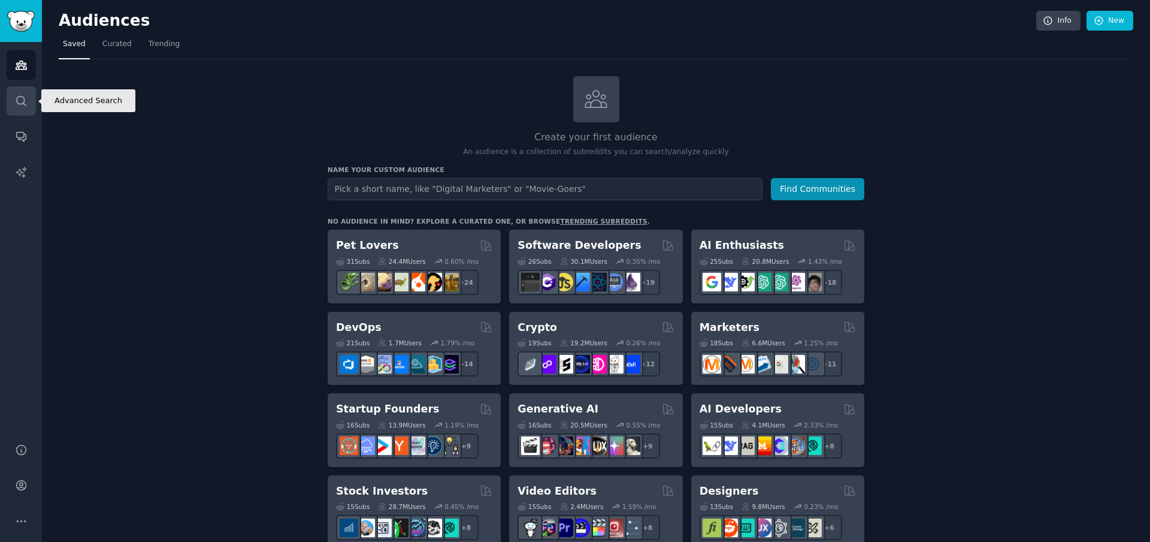
click at [20, 100] on icon "Sidebar" at bounding box center [21, 101] width 13 height 13
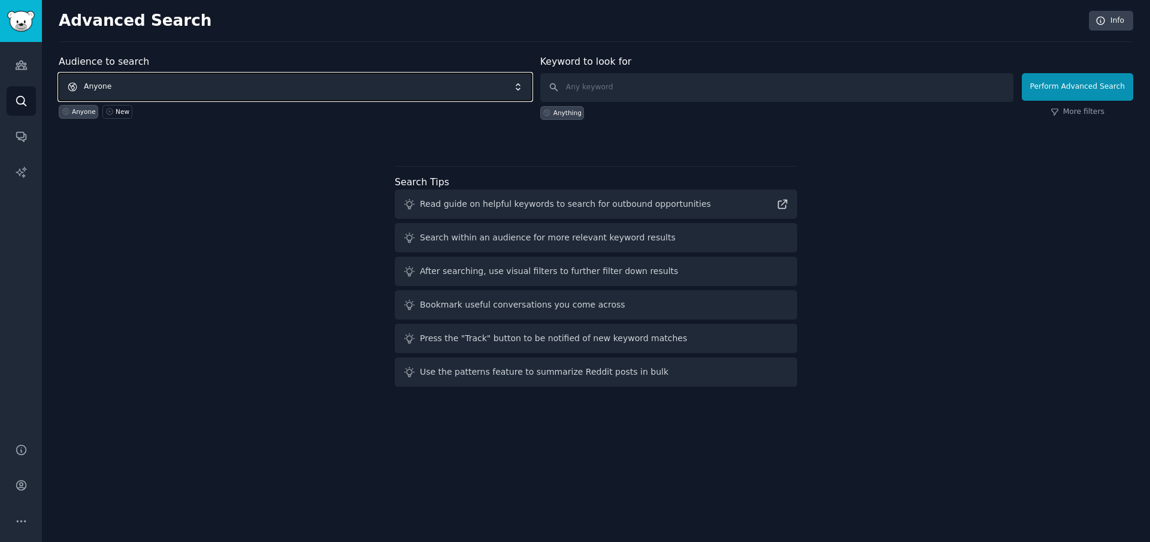
click at [429, 78] on span "Anyone" at bounding box center [295, 87] width 473 height 28
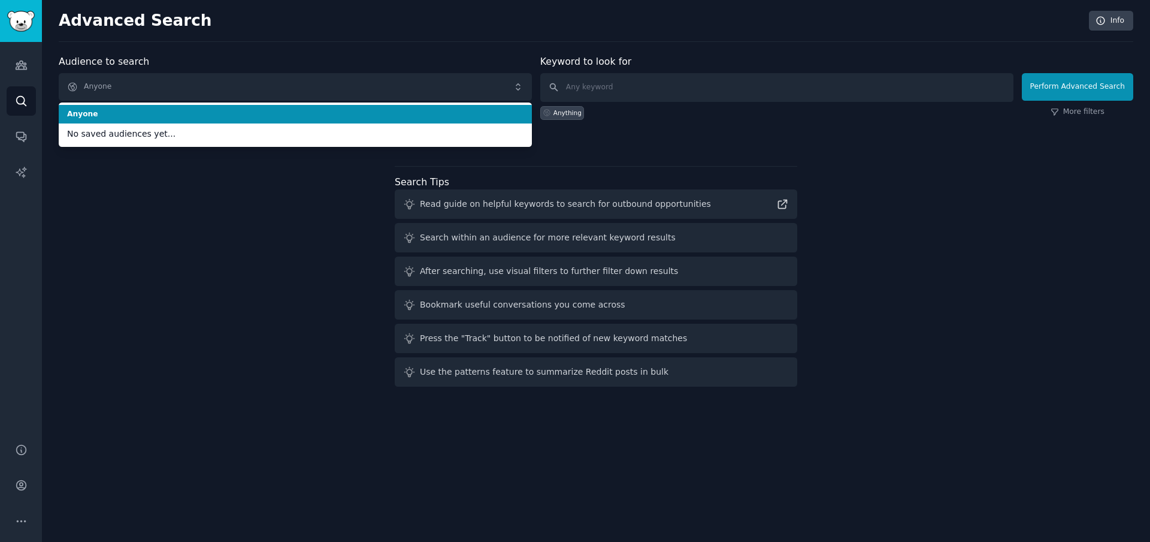
click at [634, 141] on div at bounding box center [596, 141] width 1075 height 8
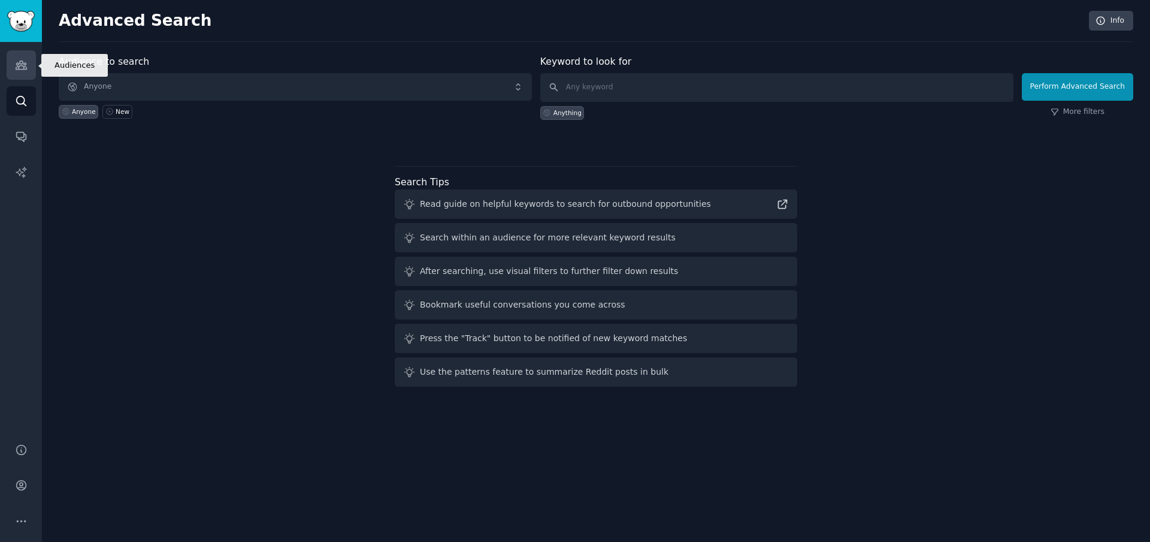
click at [10, 68] on link "Audiences" at bounding box center [21, 64] width 29 height 29
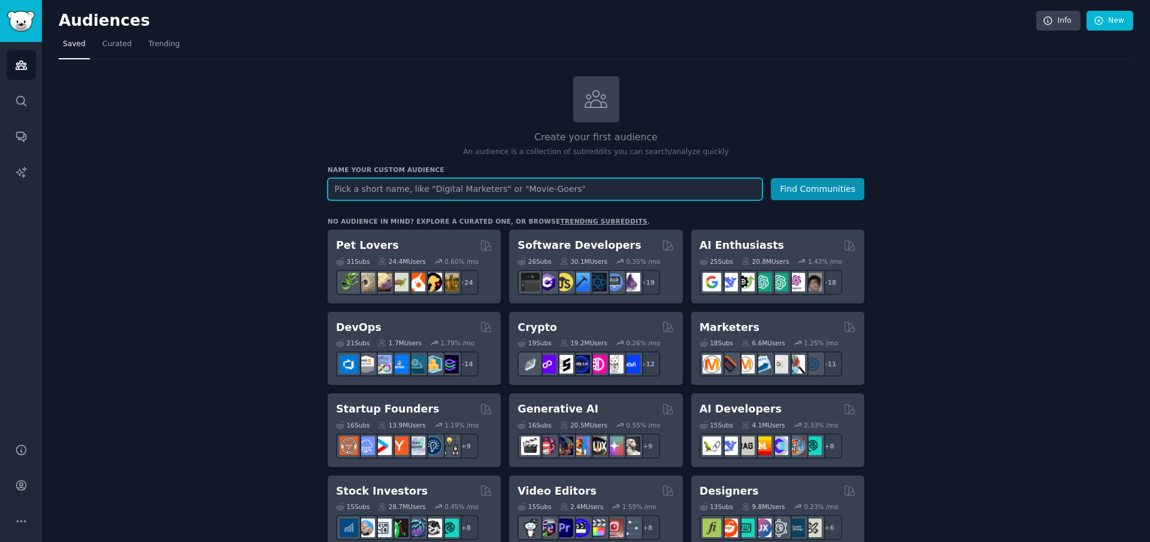
click at [411, 193] on input "text" at bounding box center [545, 189] width 435 height 22
type input "soda [GEOGRAPHIC_DATA]"
click at [771, 178] on button "Find Communities" at bounding box center [817, 189] width 93 height 22
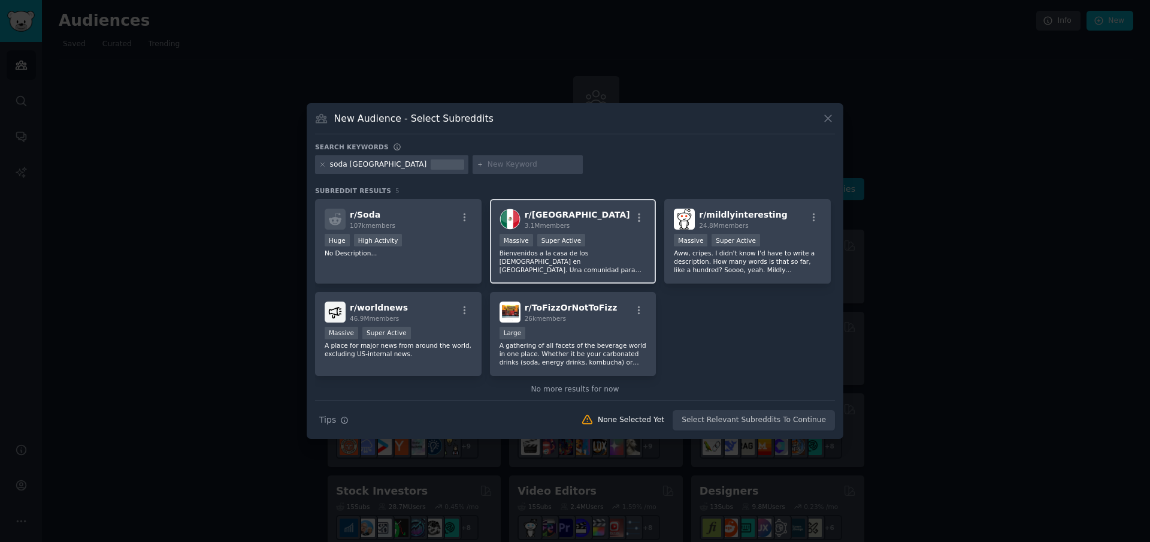
click at [533, 264] on p "Bienvenidos a la casa de los [DEMOGRAPHIC_DATA] en [GEOGRAPHIC_DATA]. Una comun…" at bounding box center [573, 261] width 147 height 25
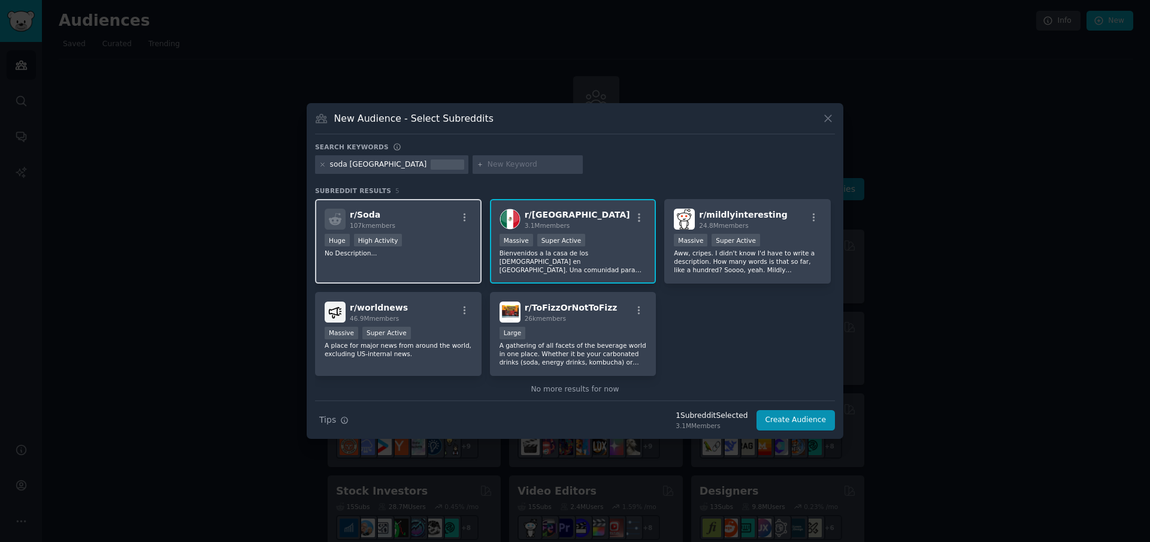
click at [419, 263] on div "r/ Soda 107k members Huge High Activity No Description..." at bounding box center [398, 241] width 167 height 84
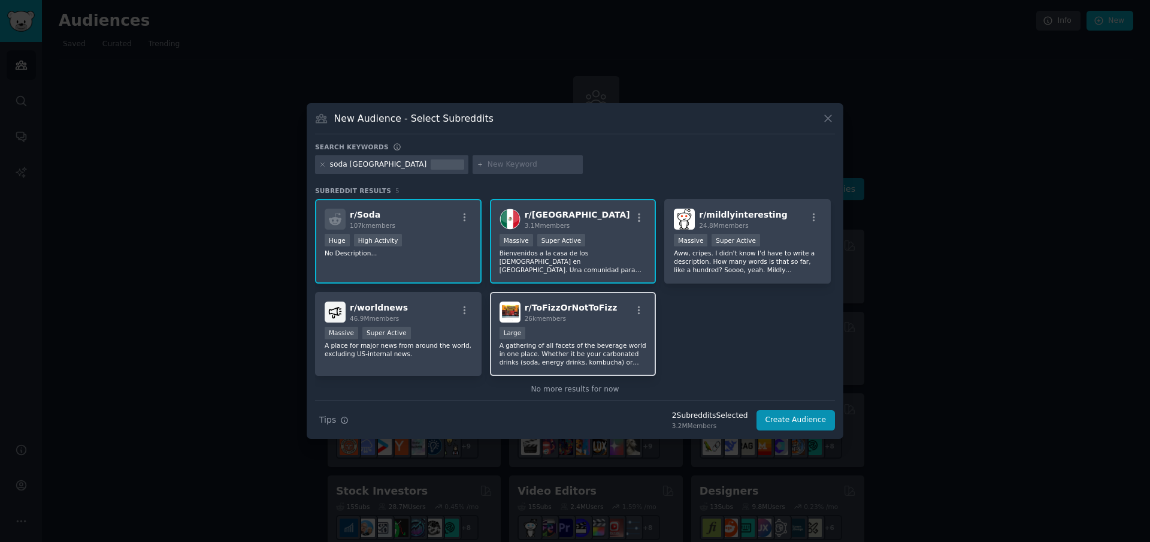
click at [526, 356] on p "A gathering of all facets of the beverage world in one place. Whether it be you…" at bounding box center [573, 353] width 147 height 25
click at [709, 432] on div "New Audience - Select Subreddits Search keywords soda [GEOGRAPHIC_DATA] Subredd…" at bounding box center [575, 271] width 537 height 336
click at [709, 433] on div "New Audience - Select Subreddits Search keywords soda [GEOGRAPHIC_DATA] Subredd…" at bounding box center [575, 271] width 537 height 336
click at [710, 428] on div "3.2M Members" at bounding box center [710, 425] width 76 height 8
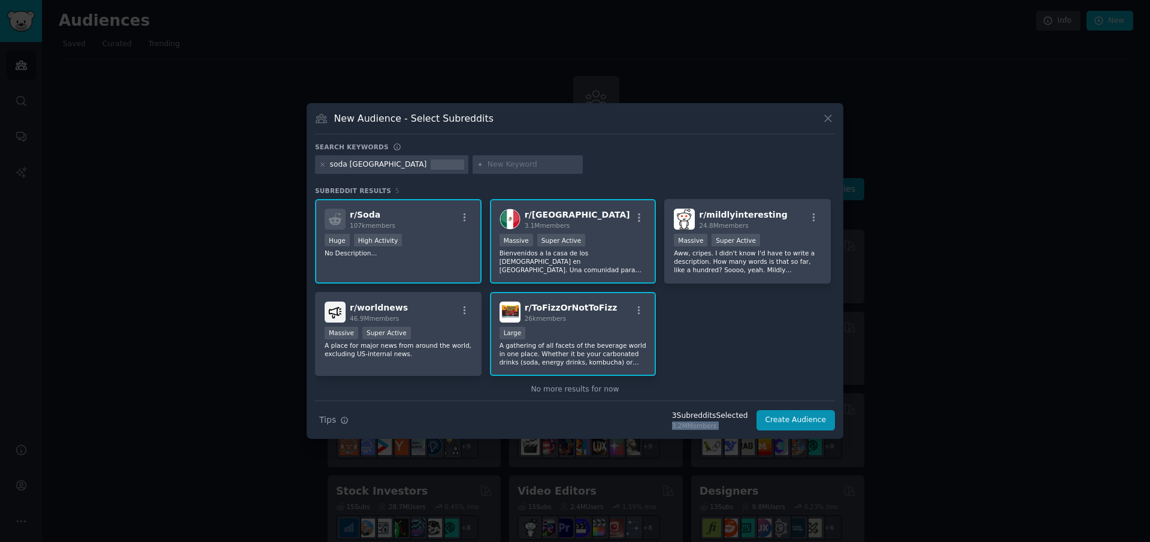
click at [710, 428] on div "3.2M Members" at bounding box center [710, 425] width 76 height 8
